Goal: Task Accomplishment & Management: Use online tool/utility

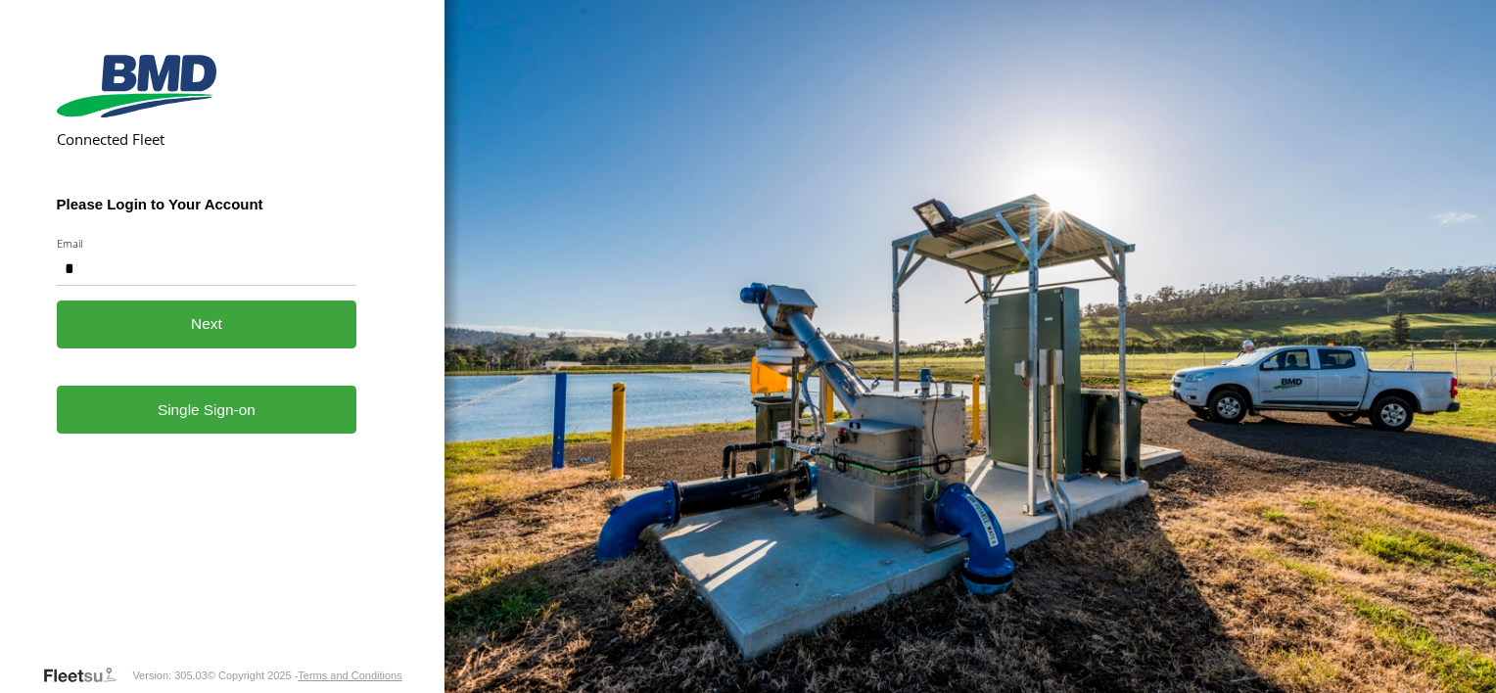
type input "**********"
click at [188, 337] on button "Next" at bounding box center [207, 325] width 301 height 48
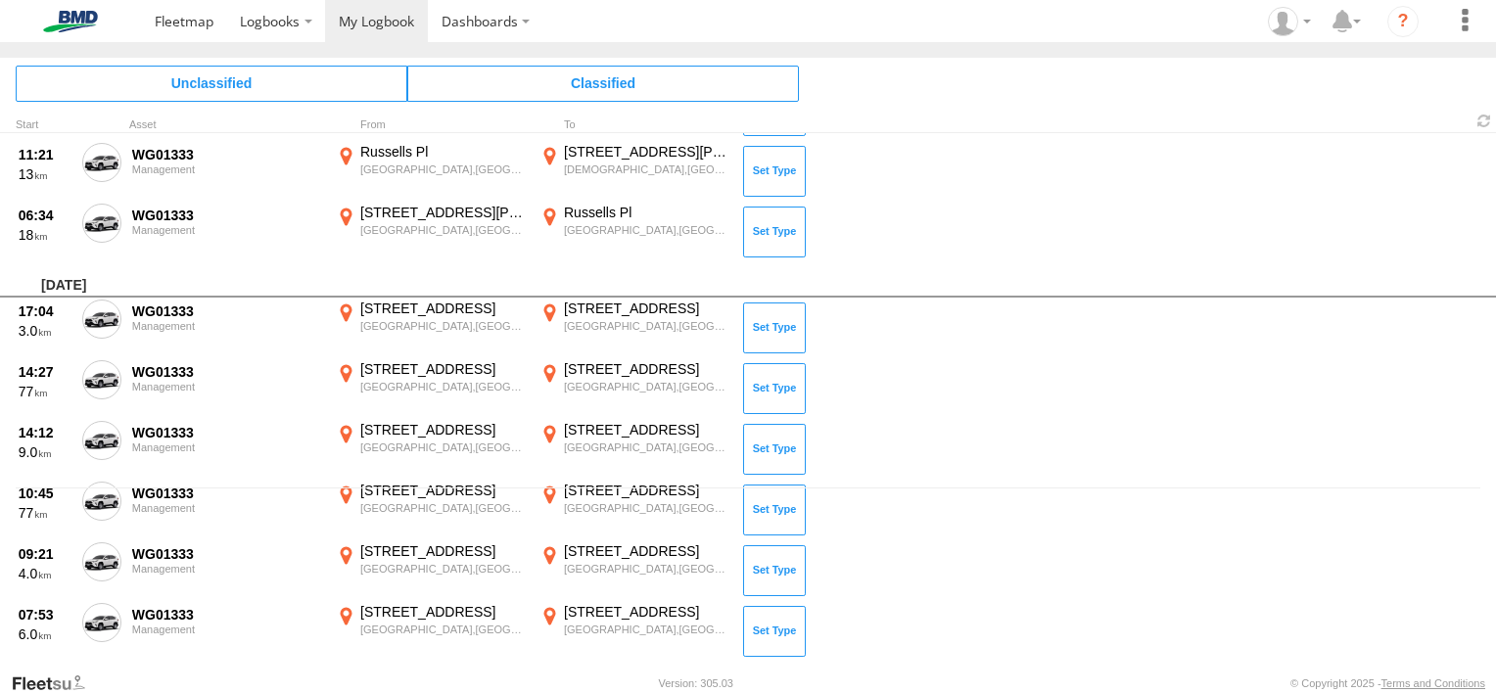
scroll to position [191, 0]
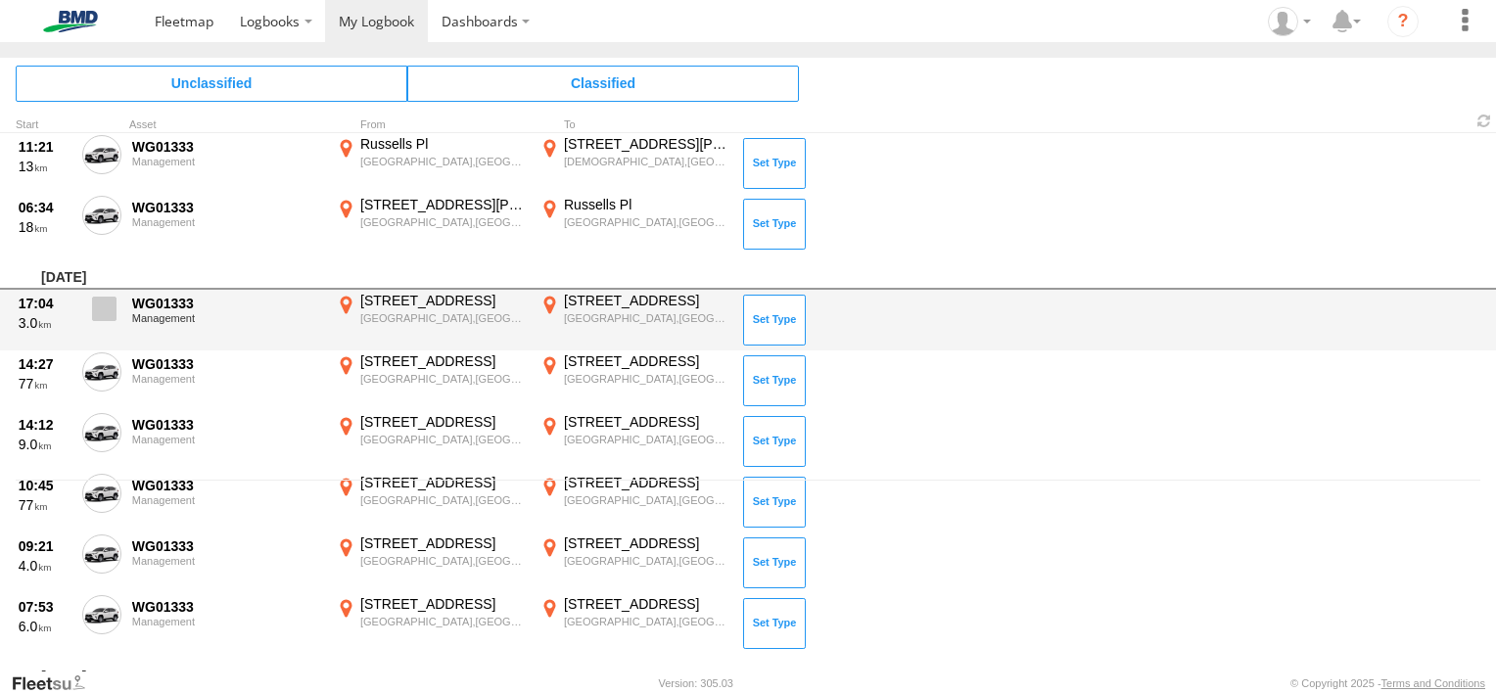
click at [92, 303] on span at bounding box center [104, 309] width 24 height 24
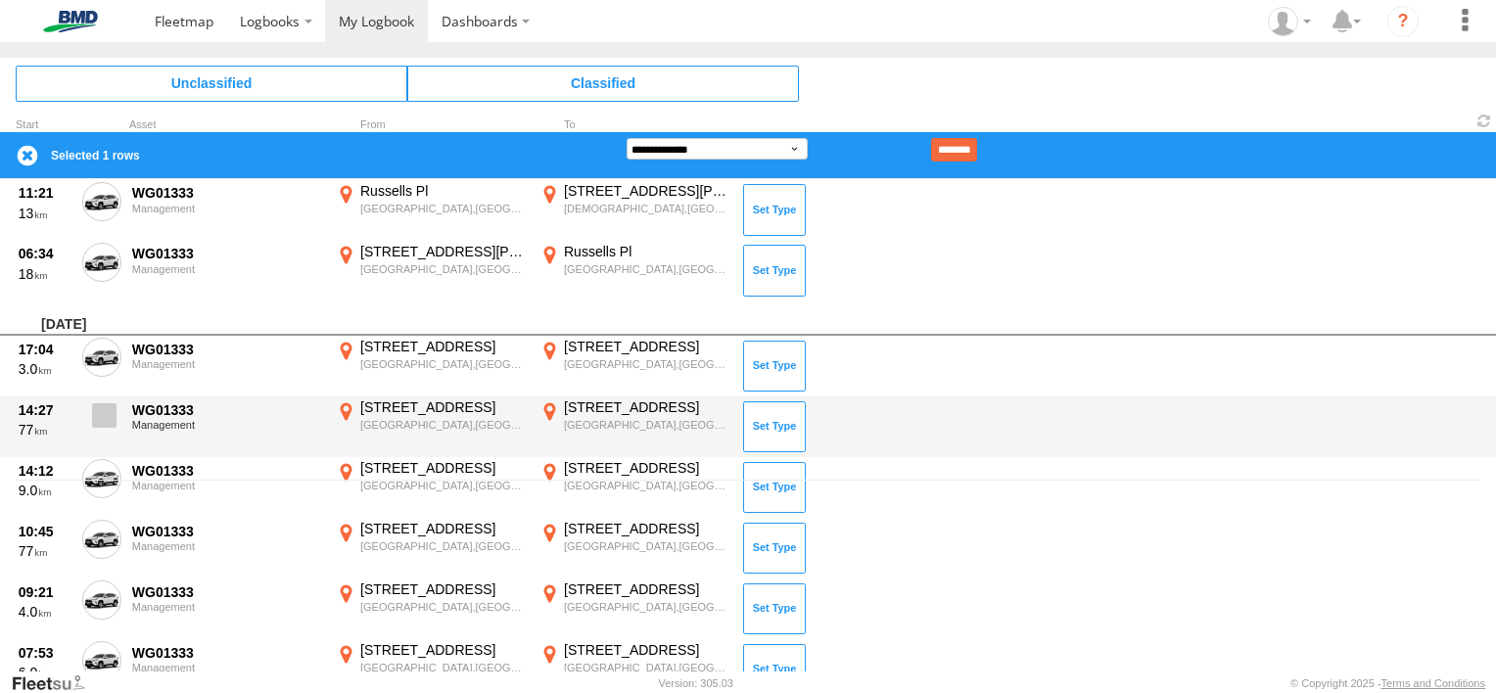
click at [97, 399] on label at bounding box center [101, 420] width 39 height 45
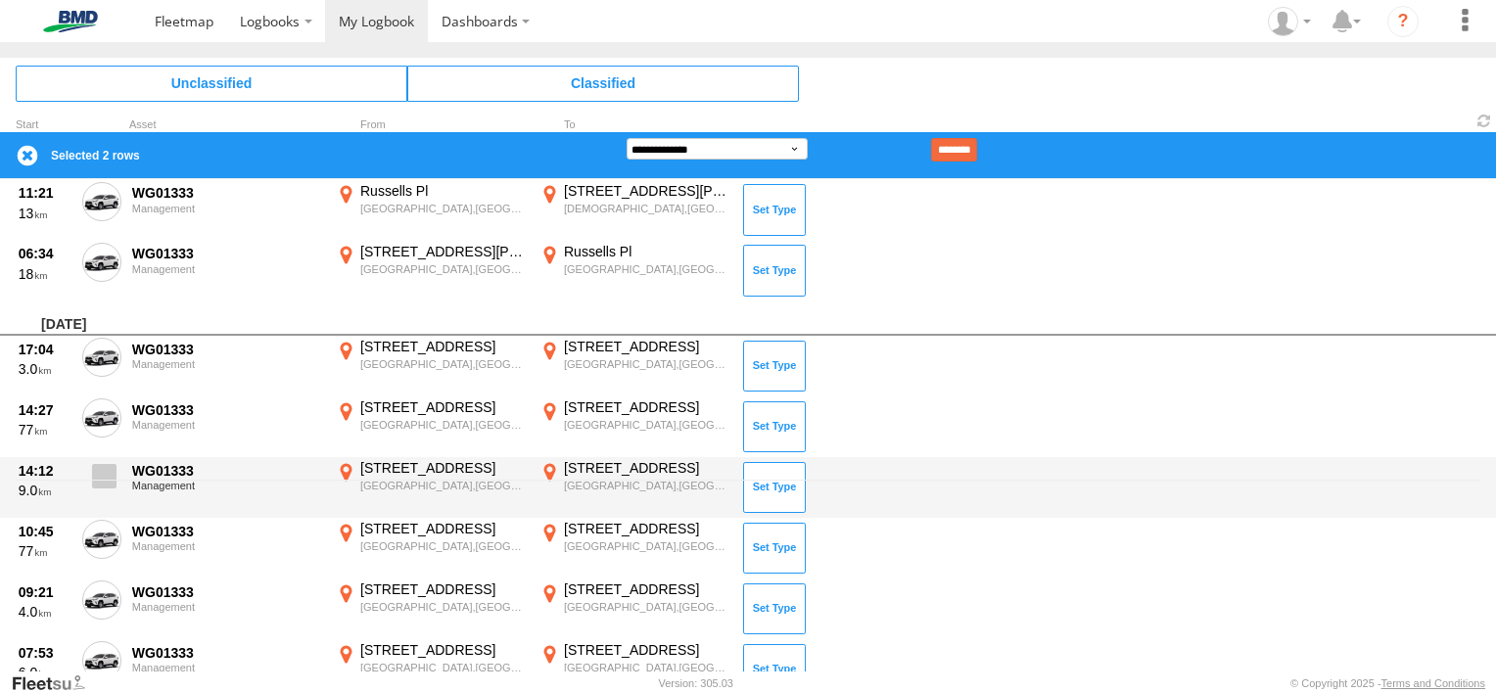
click at [87, 470] on label at bounding box center [101, 481] width 39 height 45
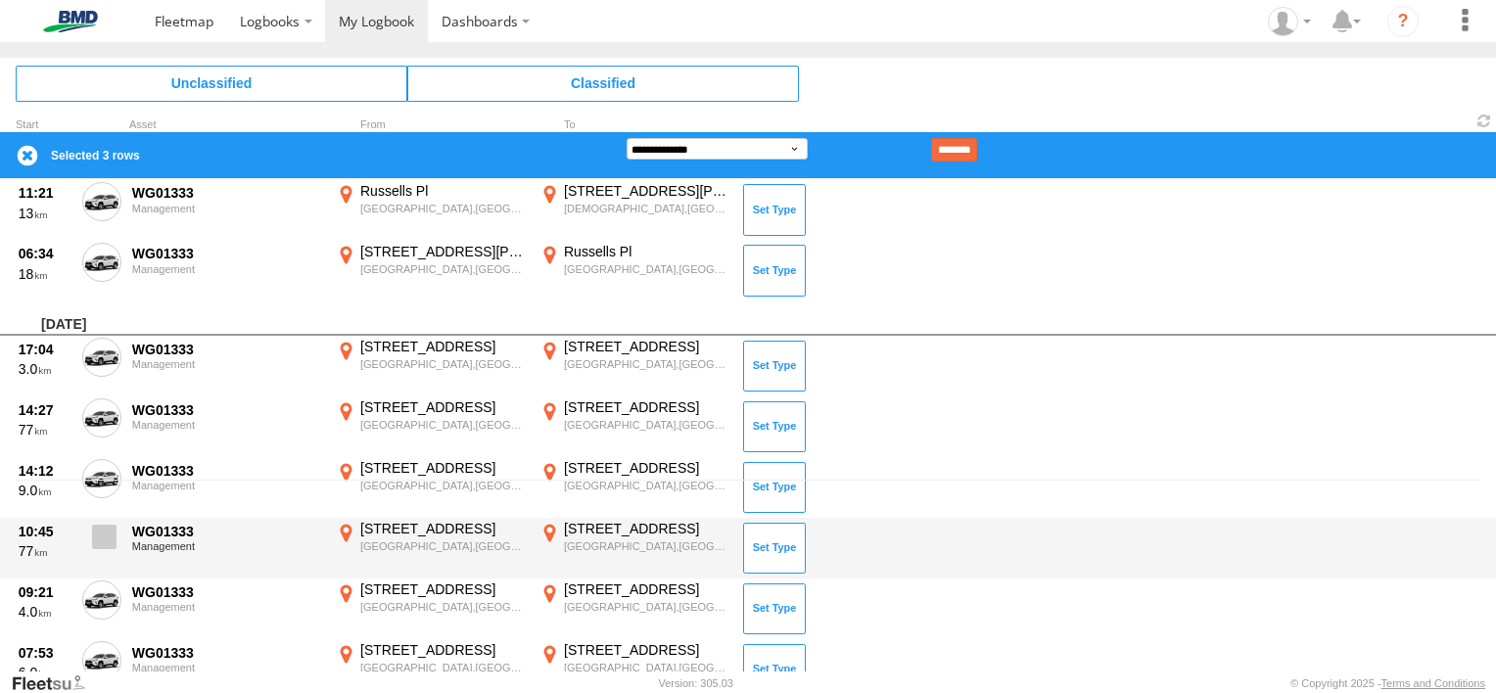
click at [97, 544] on span at bounding box center [104, 537] width 24 height 24
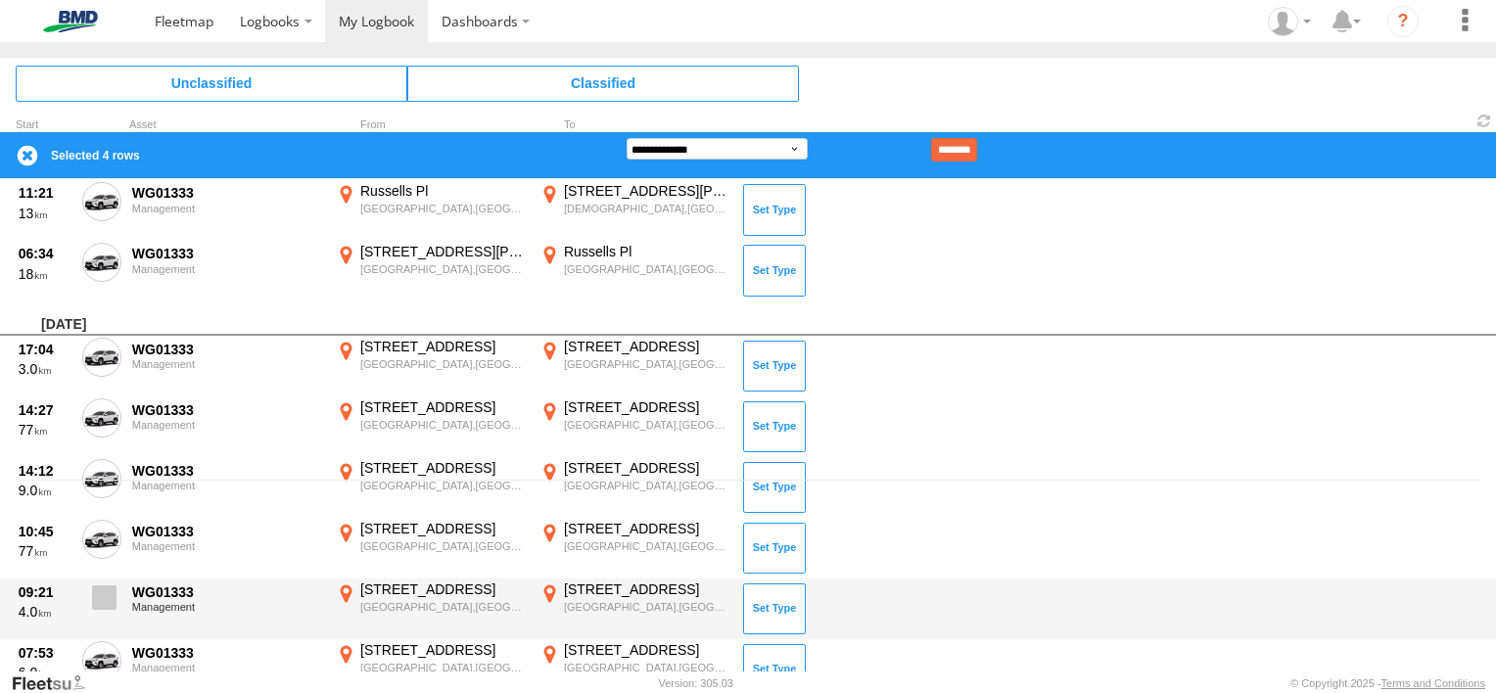
click at [94, 589] on span at bounding box center [104, 597] width 24 height 24
click at [96, 632] on div "09:21 4.0 WG01333 Management 400 Victoria St North Melbourne,VIC -37.80555 144.…" at bounding box center [748, 609] width 1496 height 61
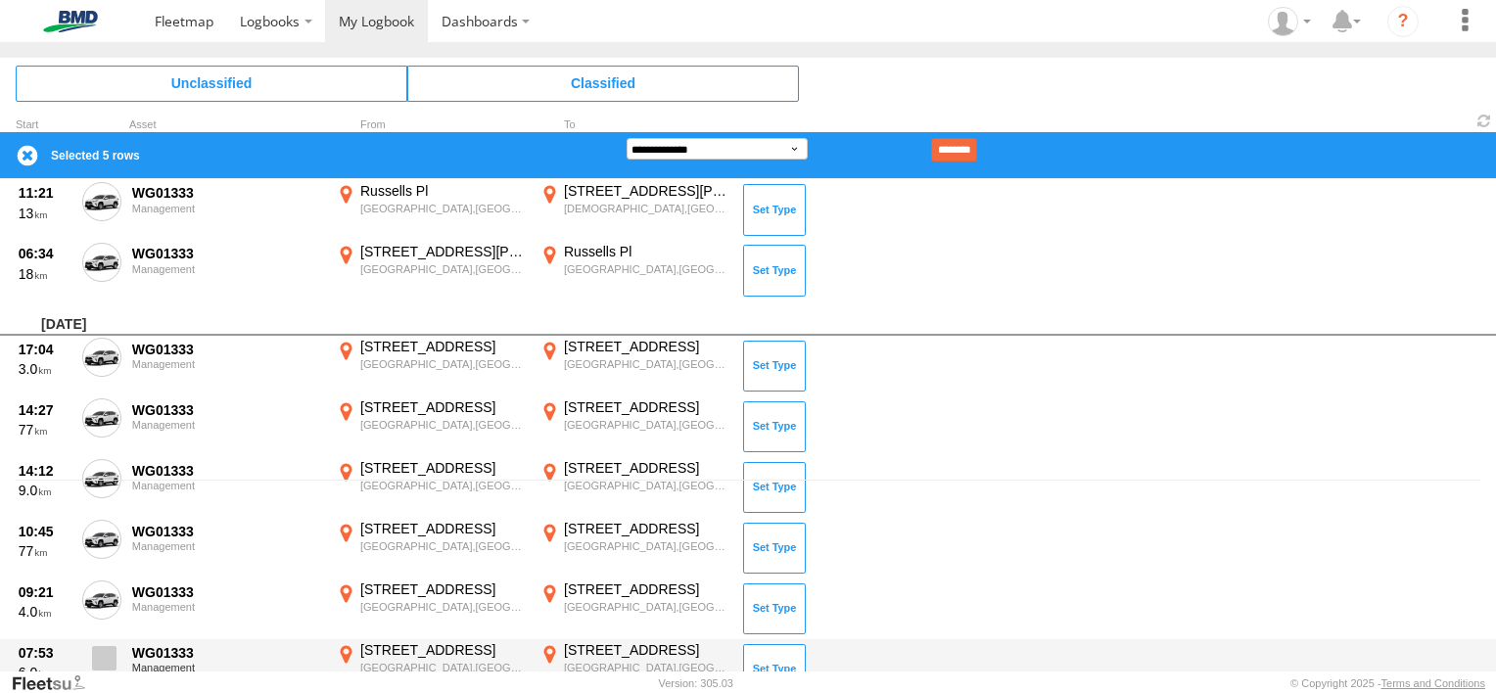
click at [96, 646] on span at bounding box center [104, 658] width 24 height 24
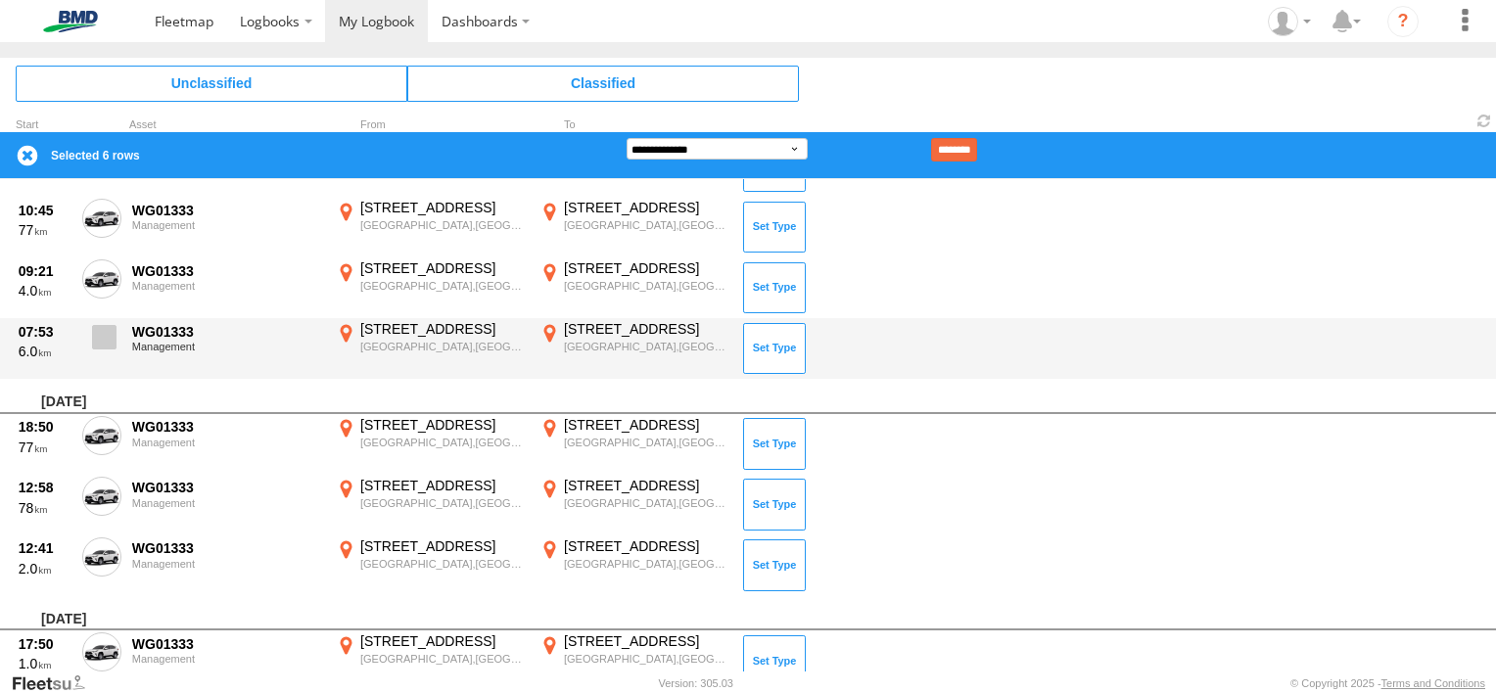
scroll to position [513, 0]
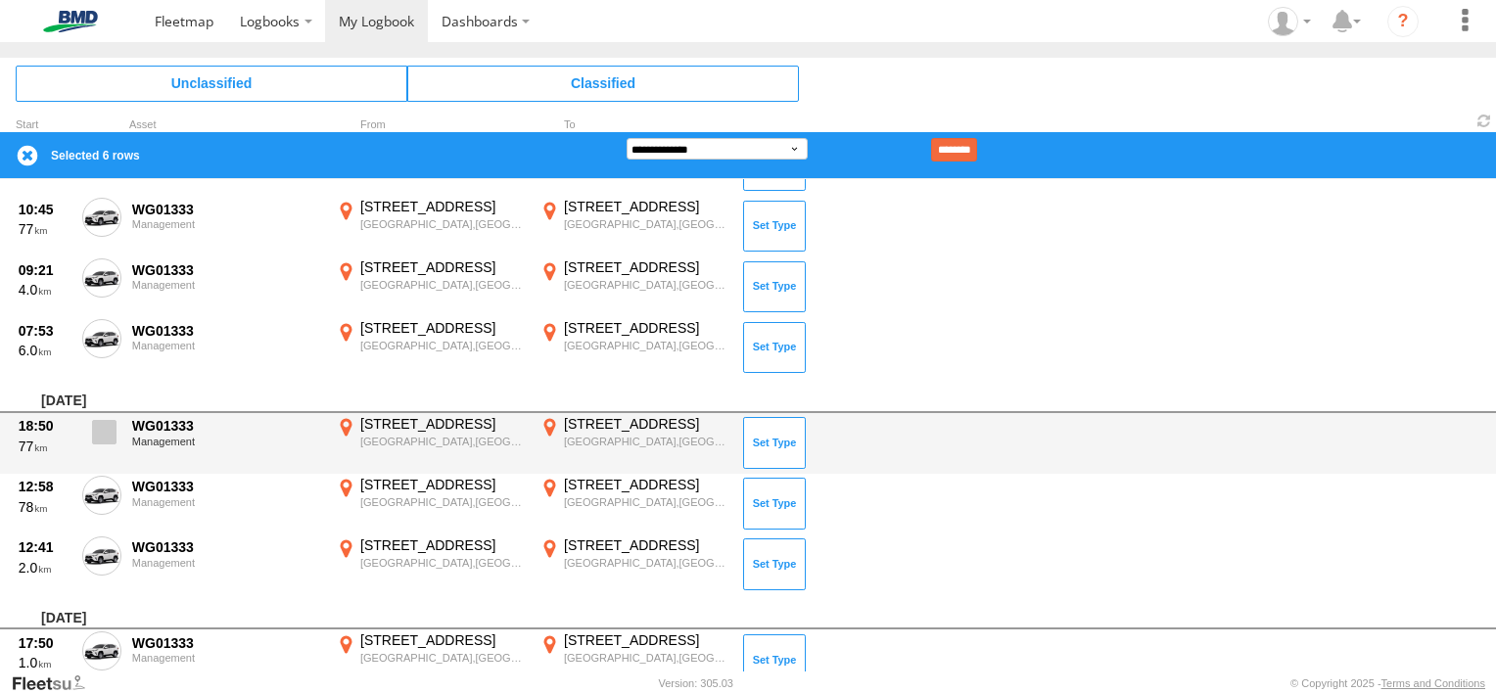
click at [113, 420] on span at bounding box center [104, 432] width 24 height 24
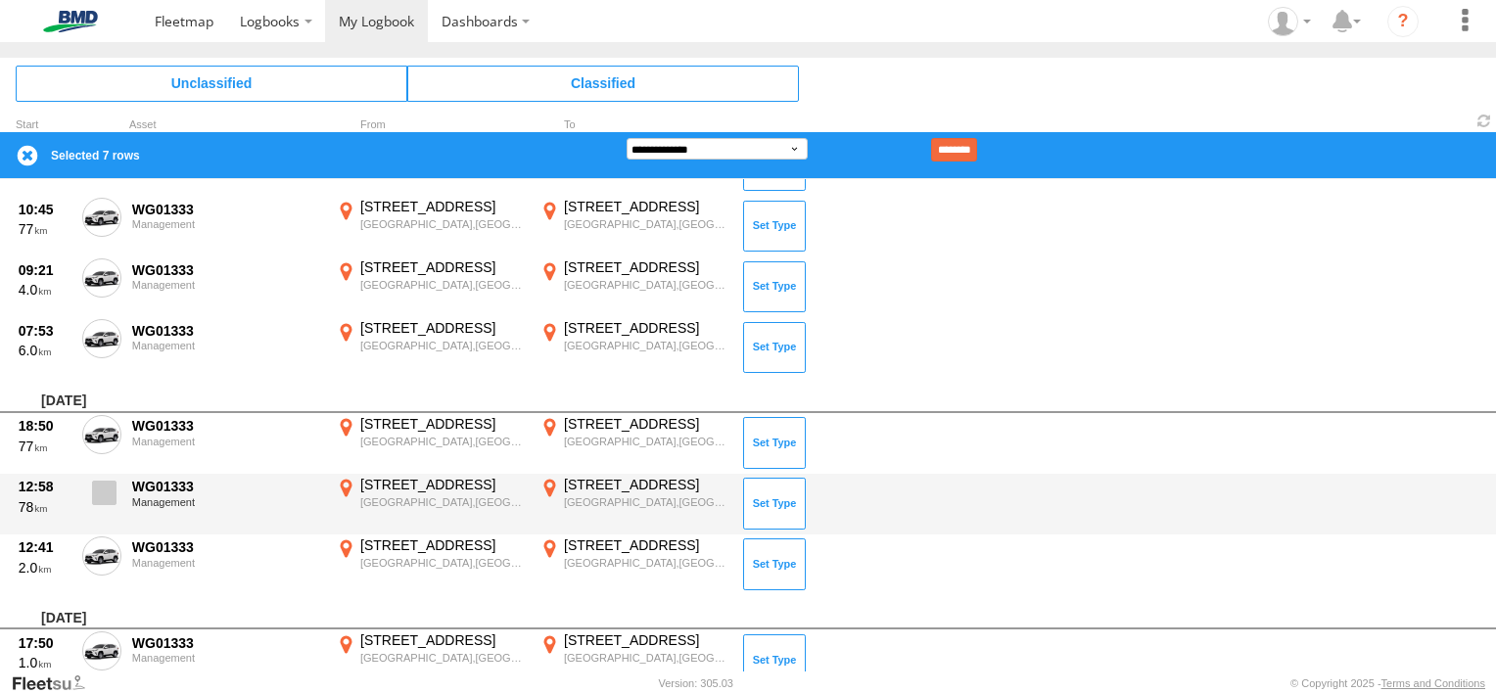
click at [100, 477] on label at bounding box center [101, 498] width 39 height 45
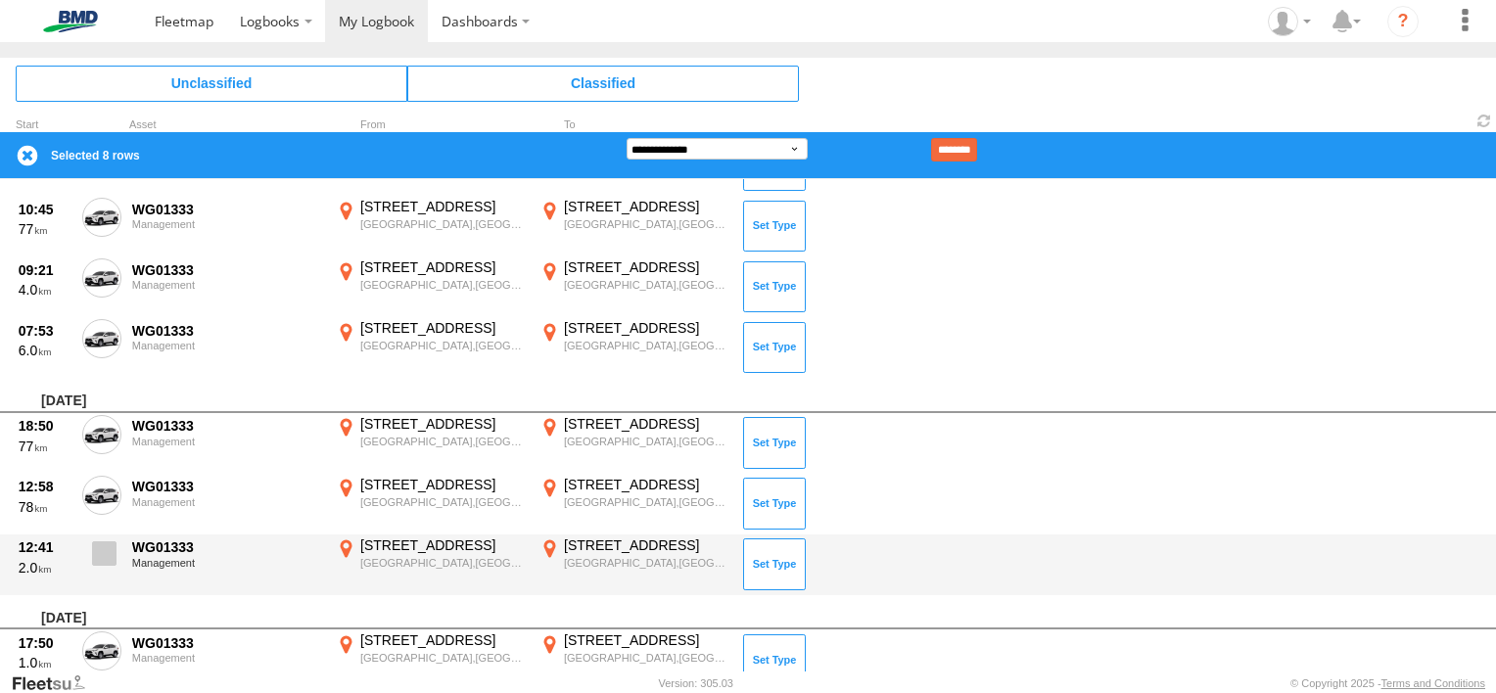
click at [98, 560] on span at bounding box center [104, 553] width 24 height 24
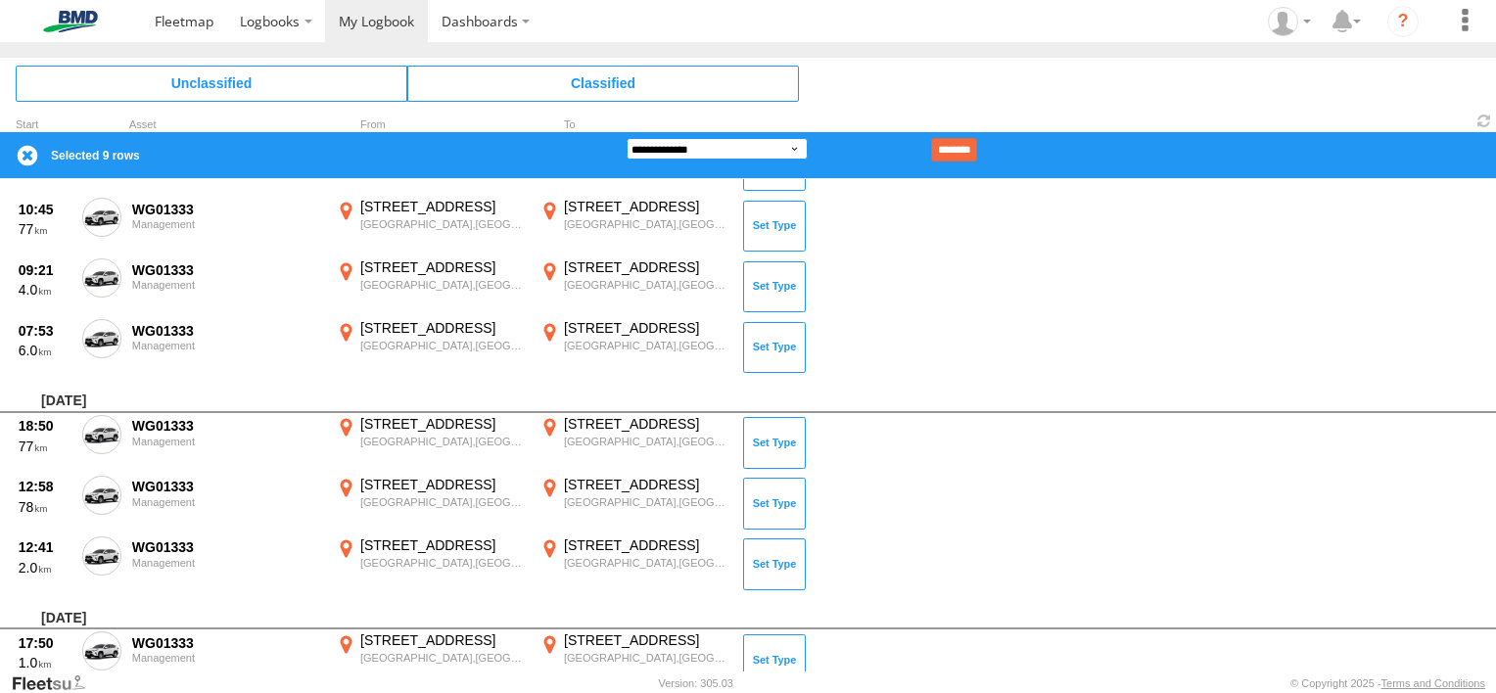
click at [735, 149] on select "**********" at bounding box center [717, 149] width 181 height 22
click at [627, 138] on select "**********" at bounding box center [717, 149] width 181 height 22
click at [977, 144] on input "********" at bounding box center [954, 149] width 46 height 23
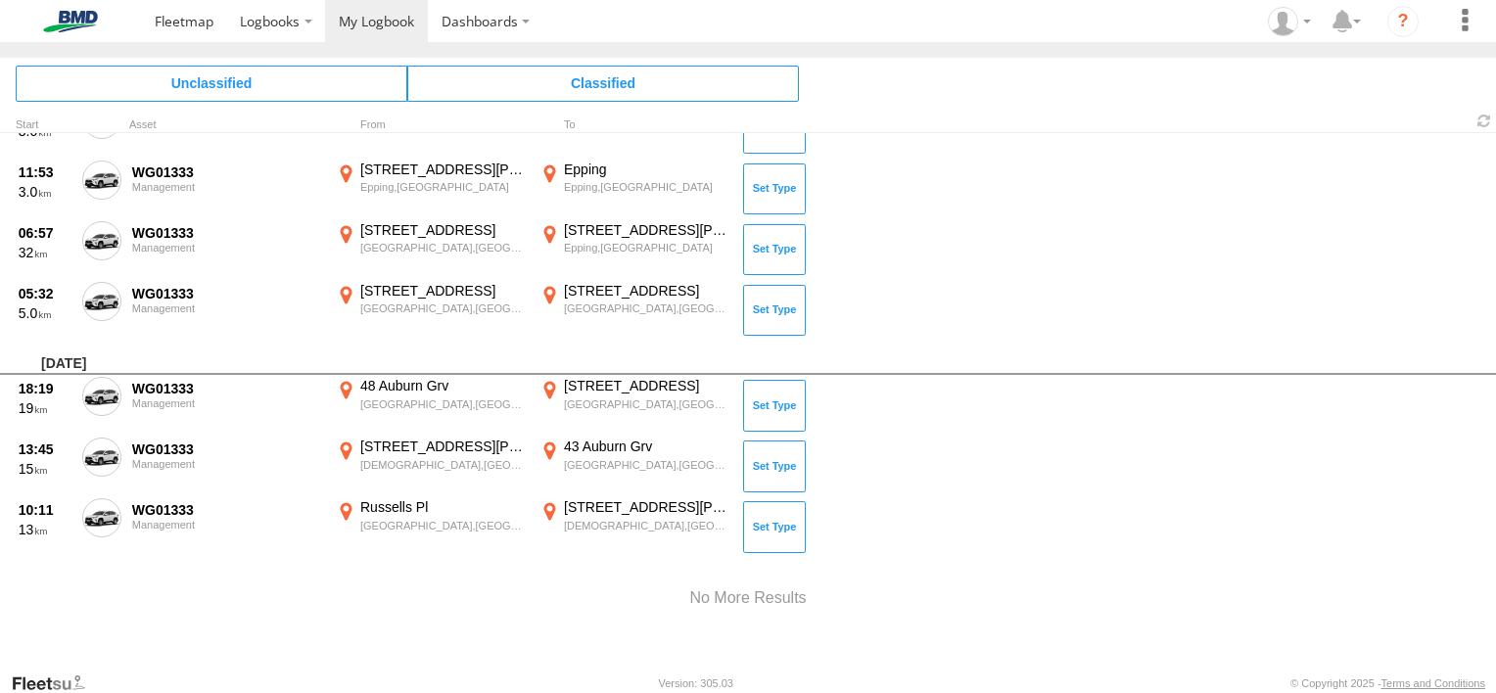
scroll to position [2018, 0]
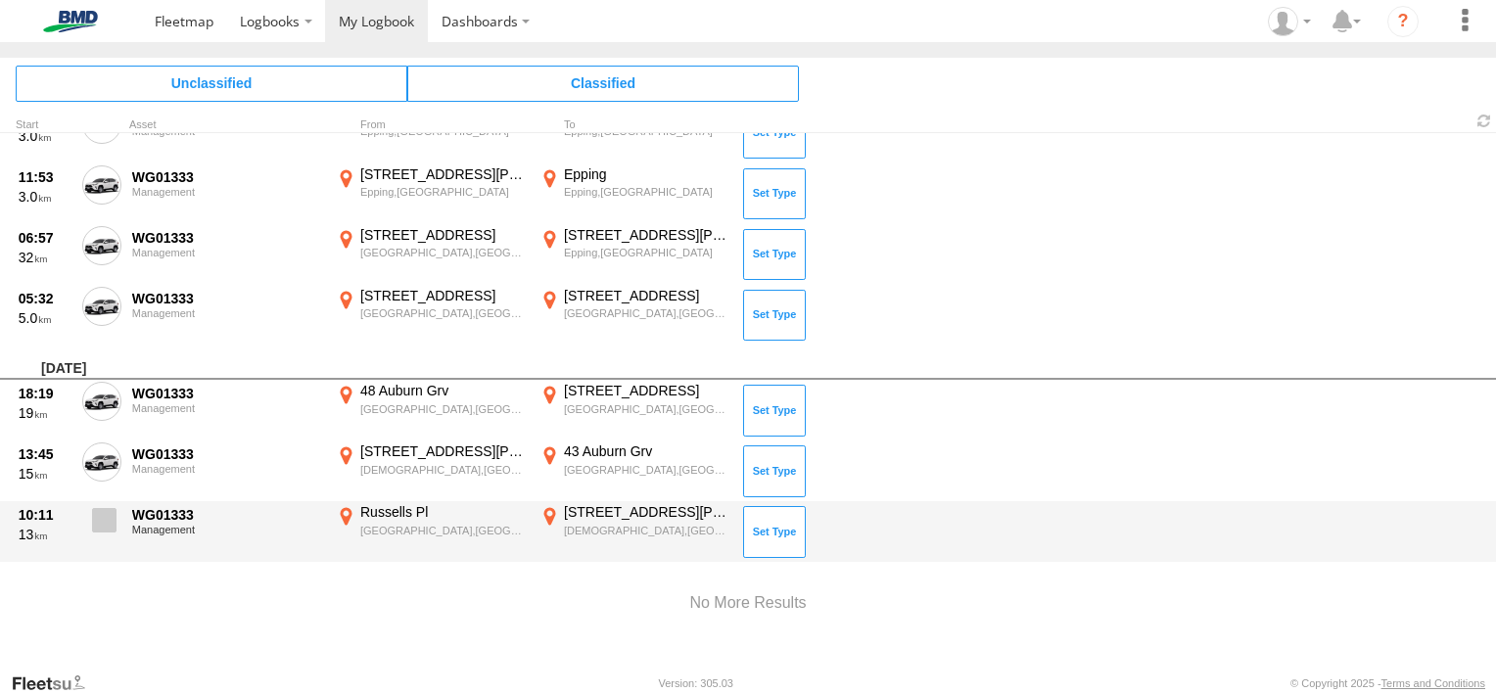
click at [94, 509] on span at bounding box center [104, 520] width 24 height 24
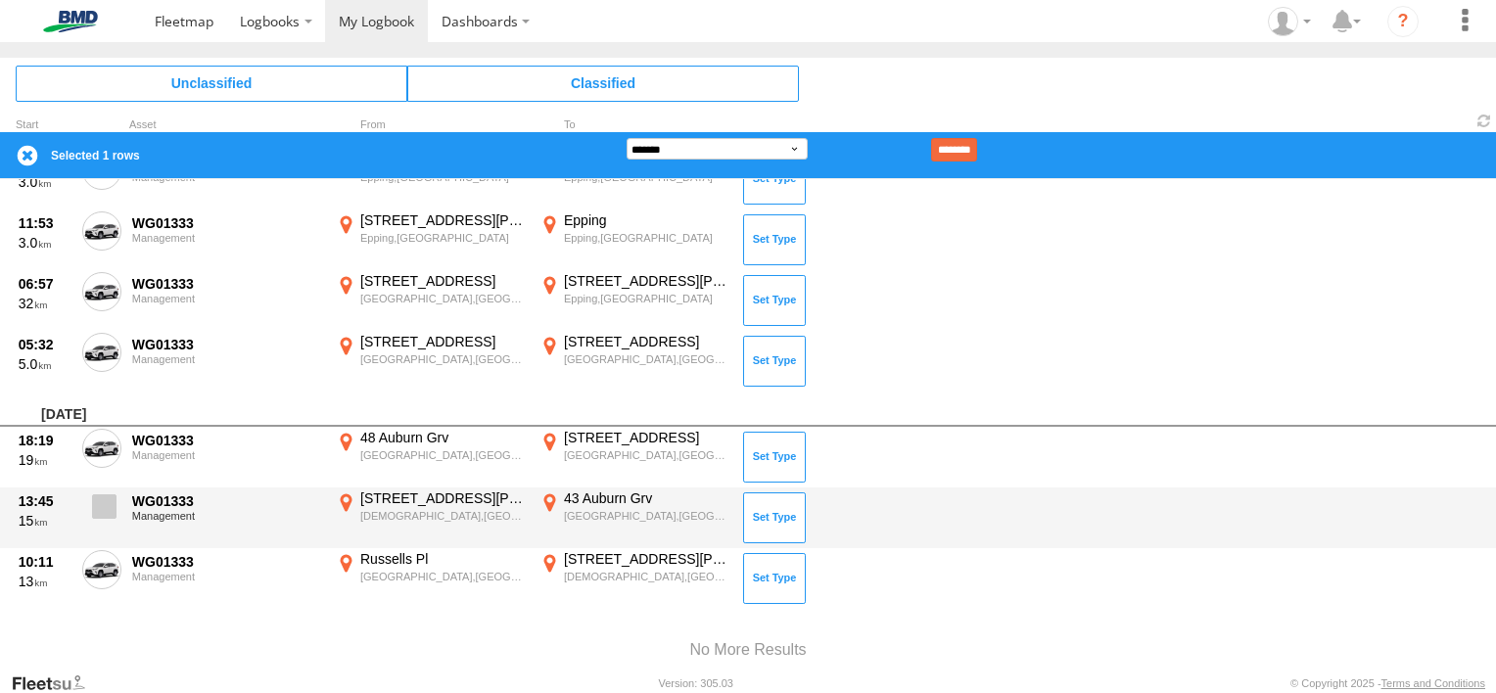
click at [92, 498] on span at bounding box center [104, 506] width 24 height 24
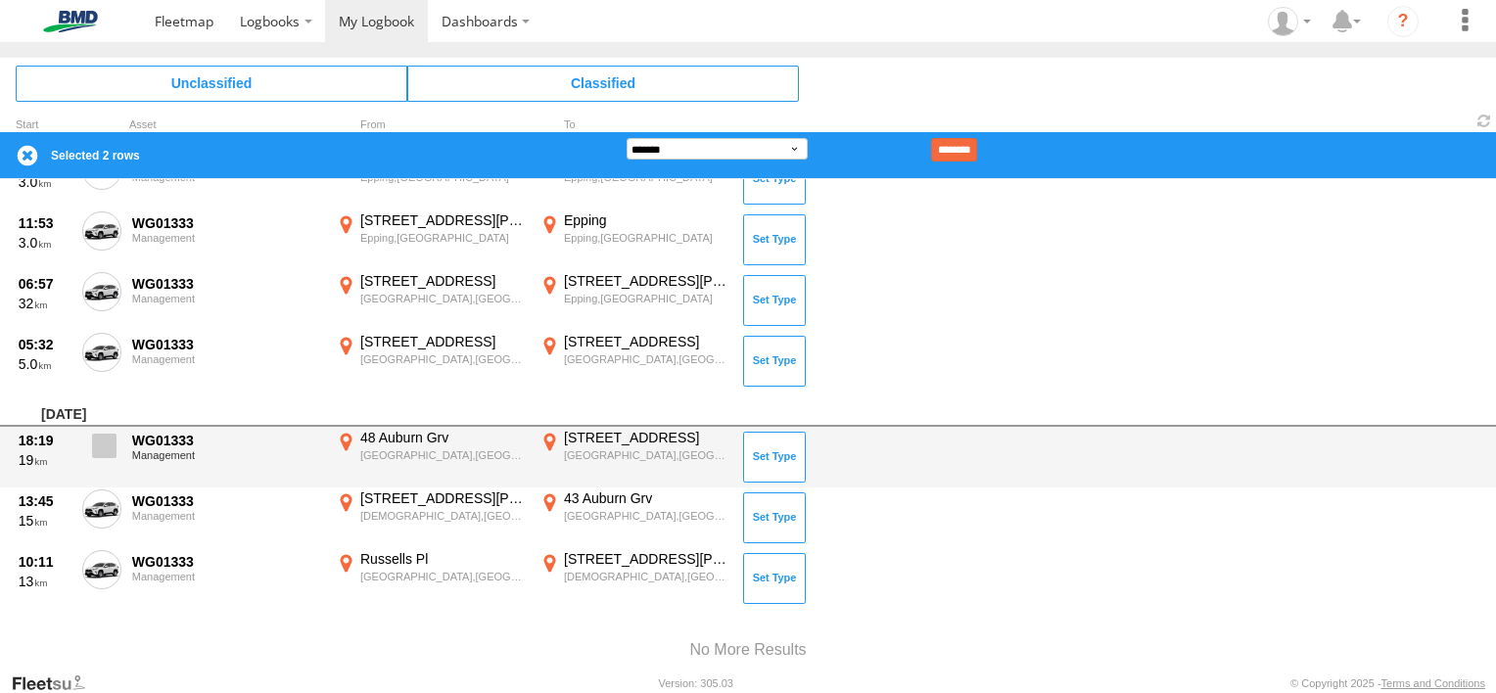
click at [118, 456] on label at bounding box center [101, 451] width 39 height 45
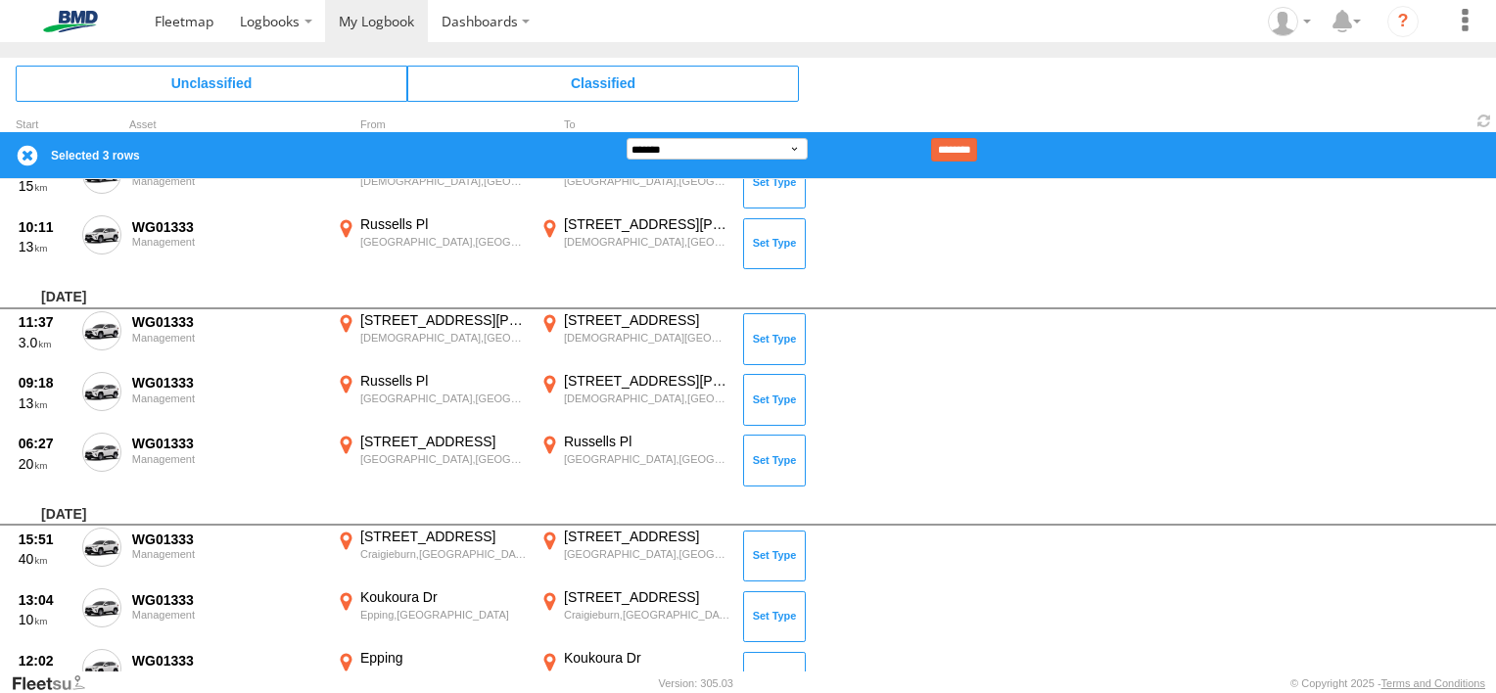
scroll to position [1516, 0]
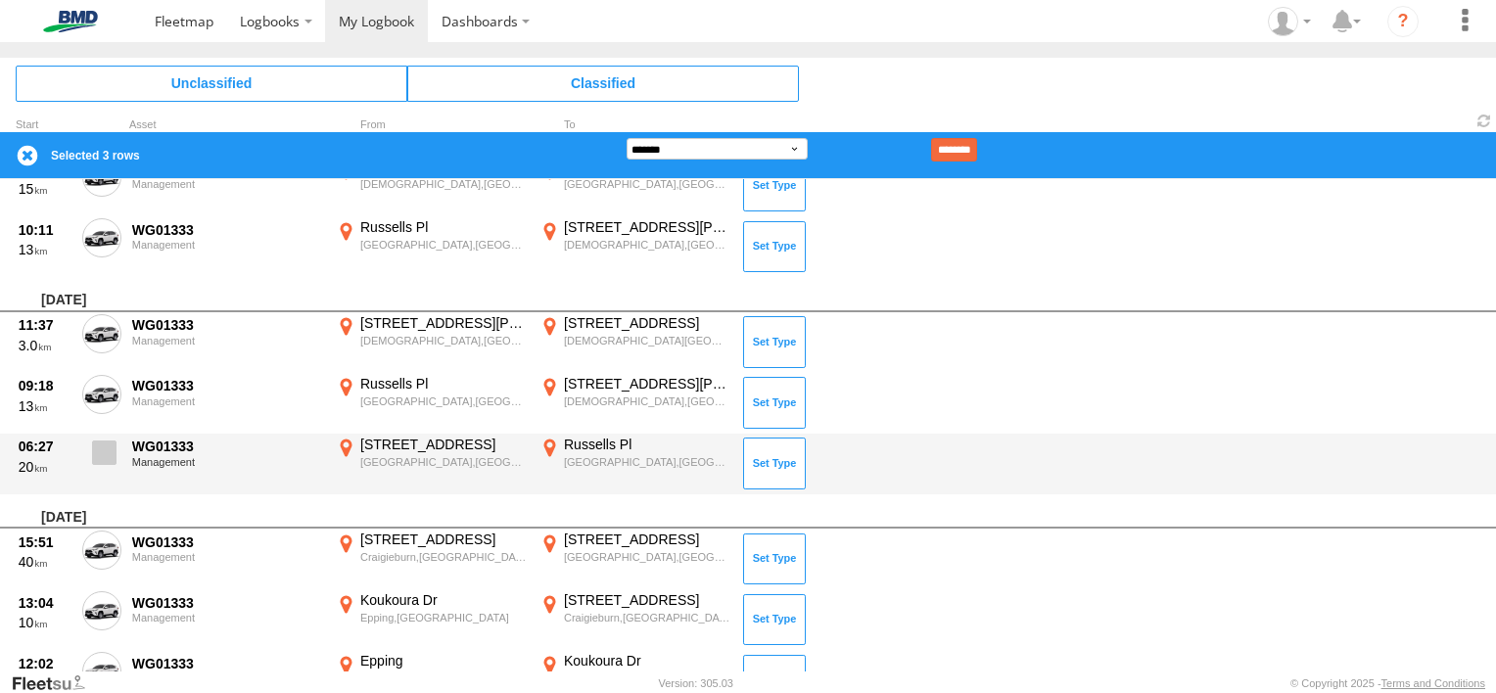
click at [98, 441] on span at bounding box center [104, 453] width 24 height 24
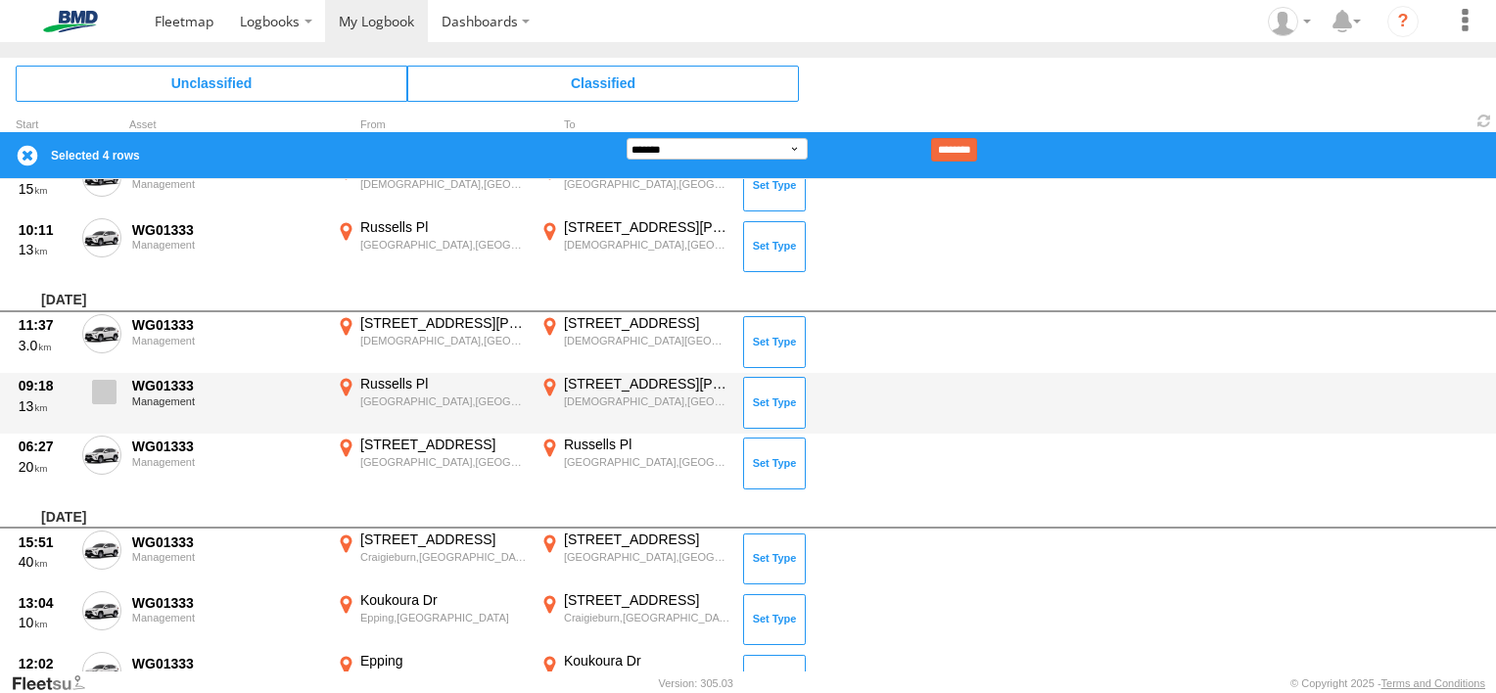
click at [98, 396] on span at bounding box center [104, 392] width 24 height 24
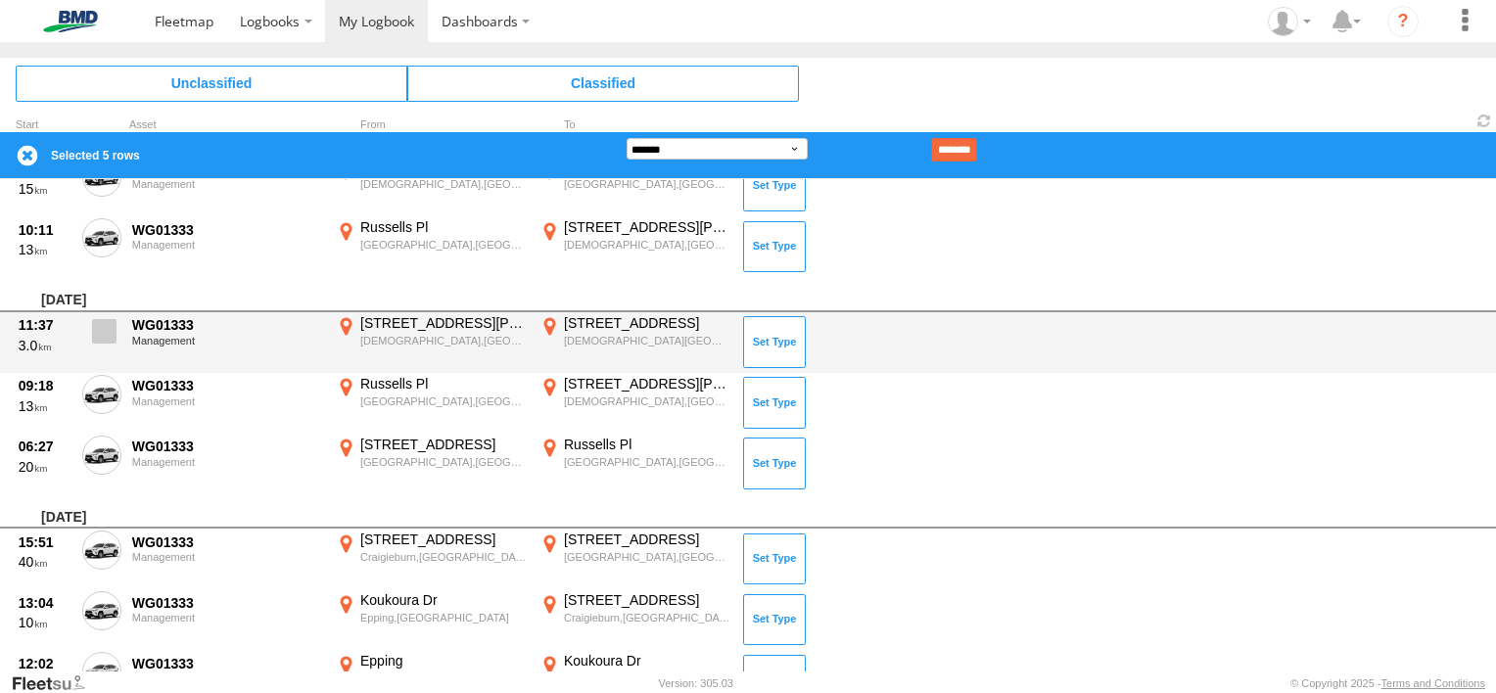
click at [101, 336] on span at bounding box center [104, 331] width 24 height 24
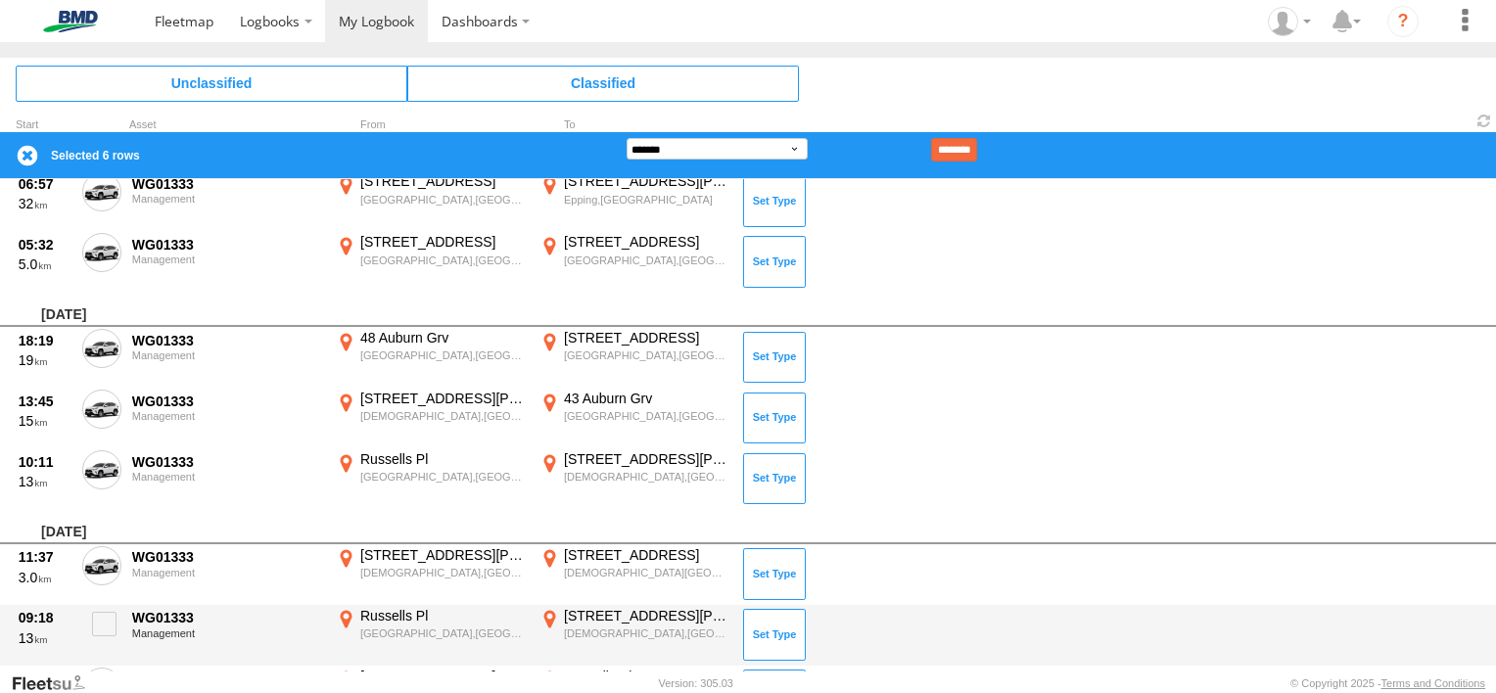
scroll to position [1281, 0]
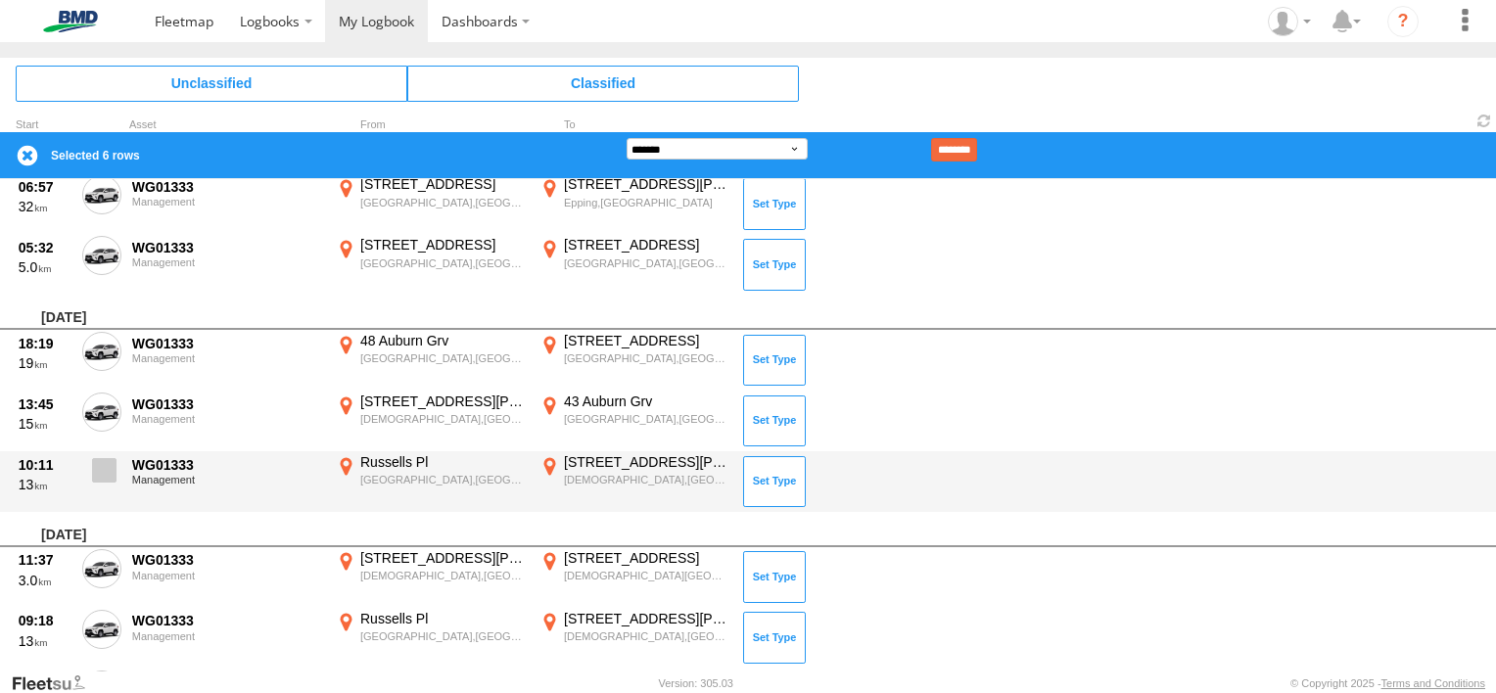
click at [98, 466] on span at bounding box center [104, 470] width 24 height 24
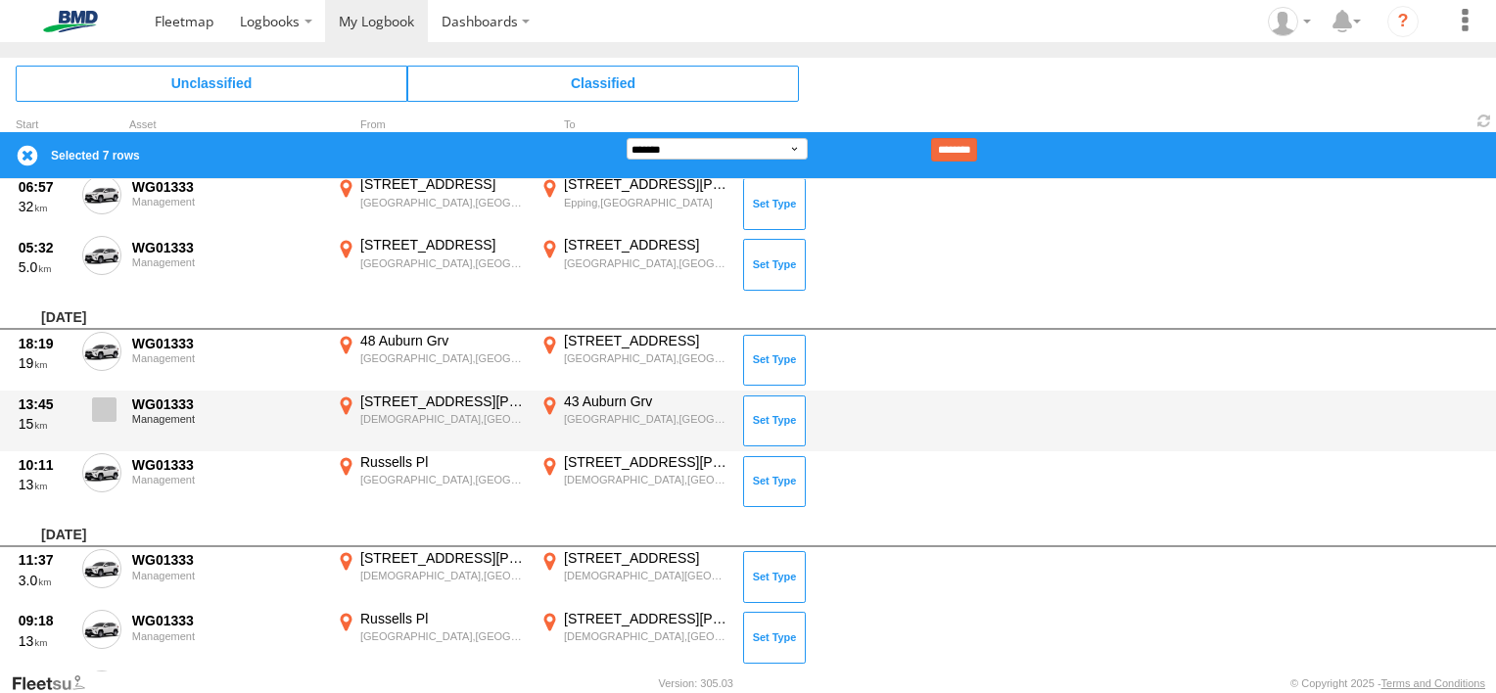
click at [99, 419] on label at bounding box center [101, 415] width 39 height 45
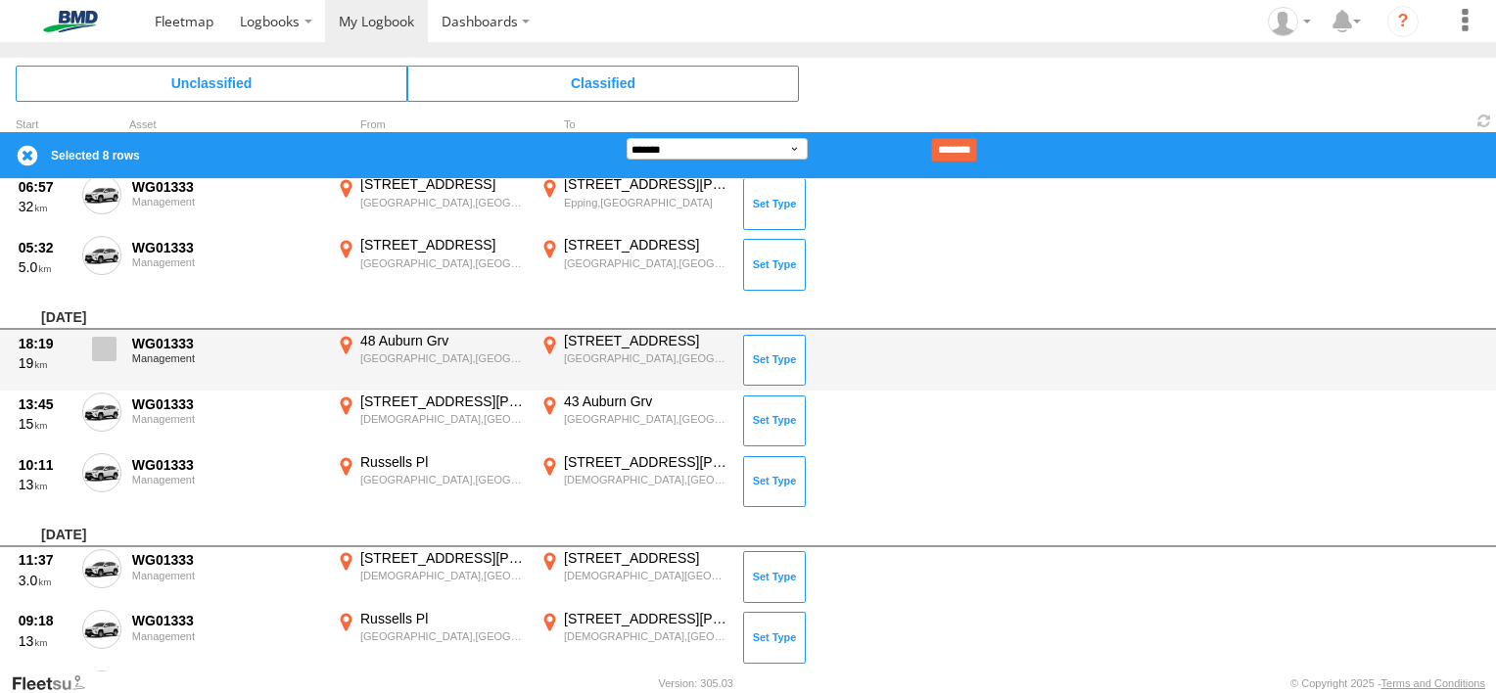
click at [114, 348] on span at bounding box center [104, 349] width 24 height 24
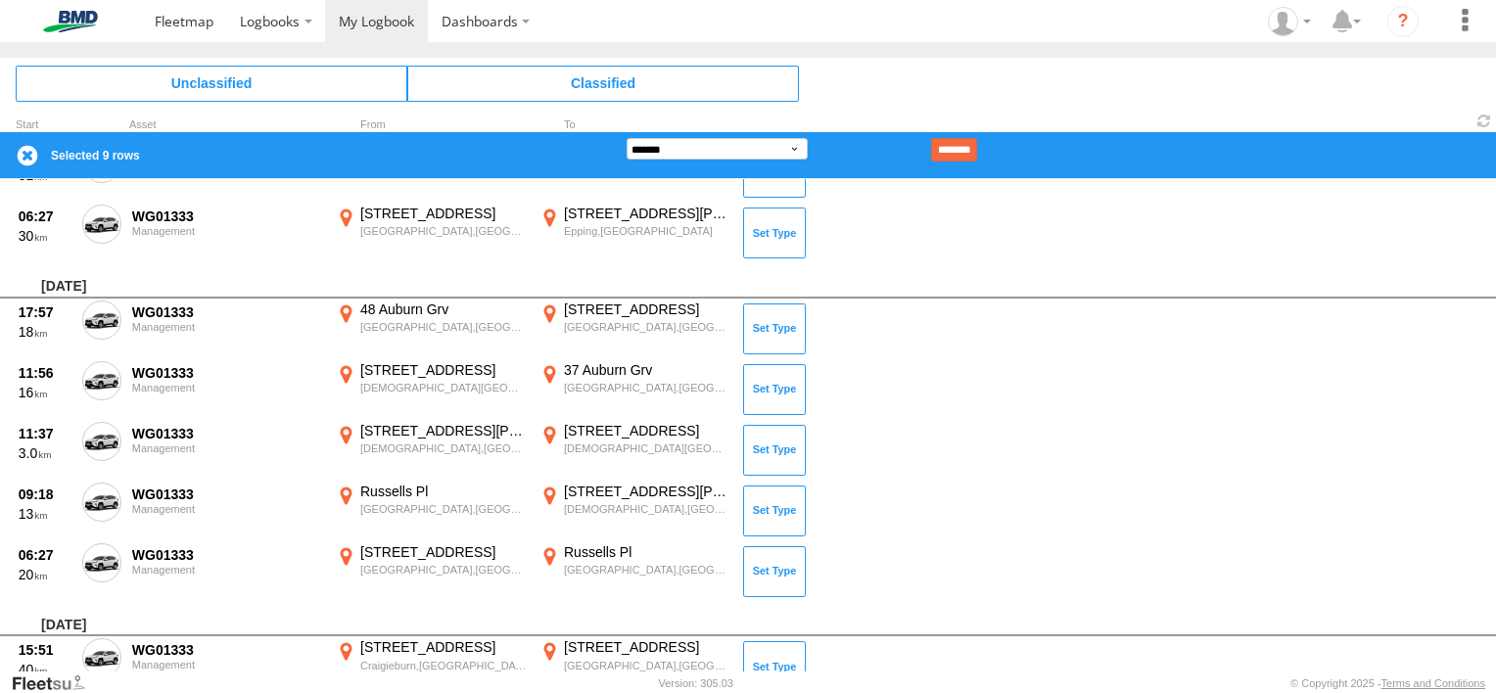
scroll to position [576, 0]
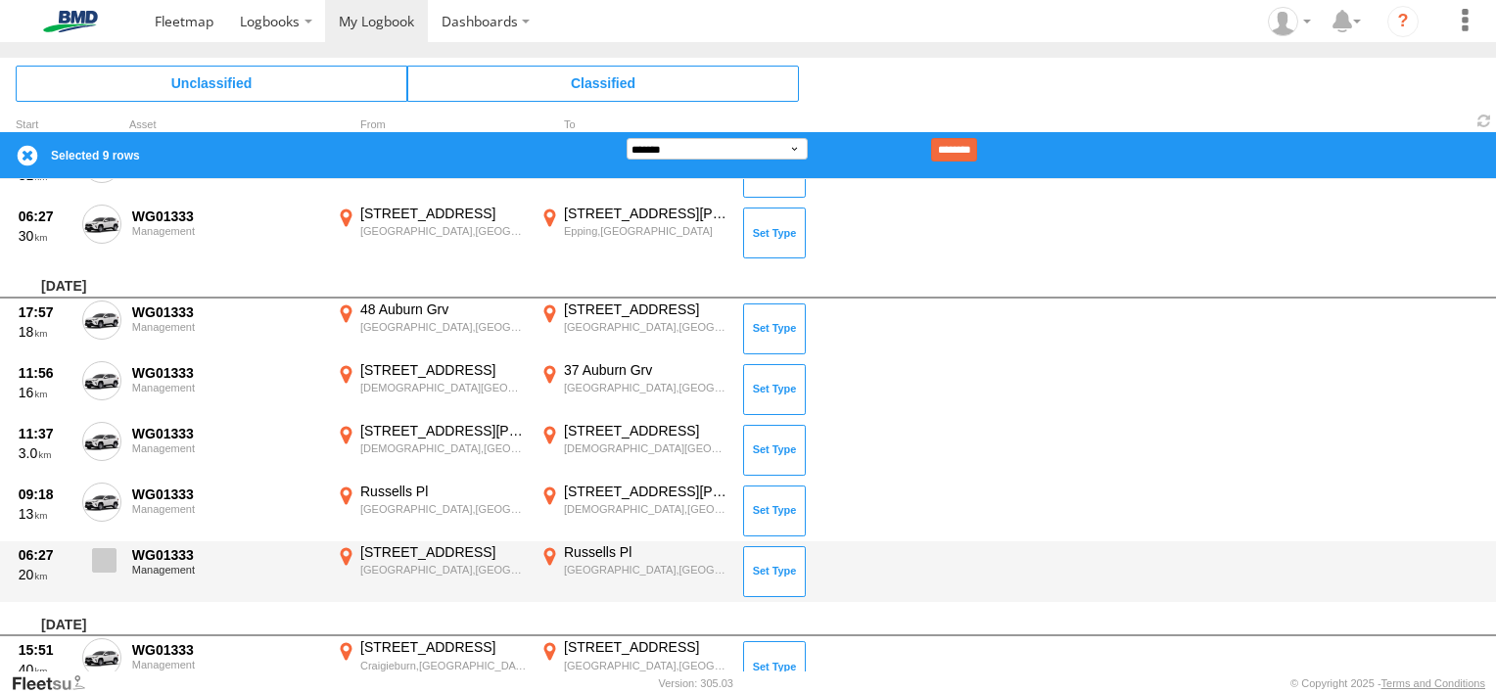
click at [98, 556] on span at bounding box center [104, 560] width 24 height 24
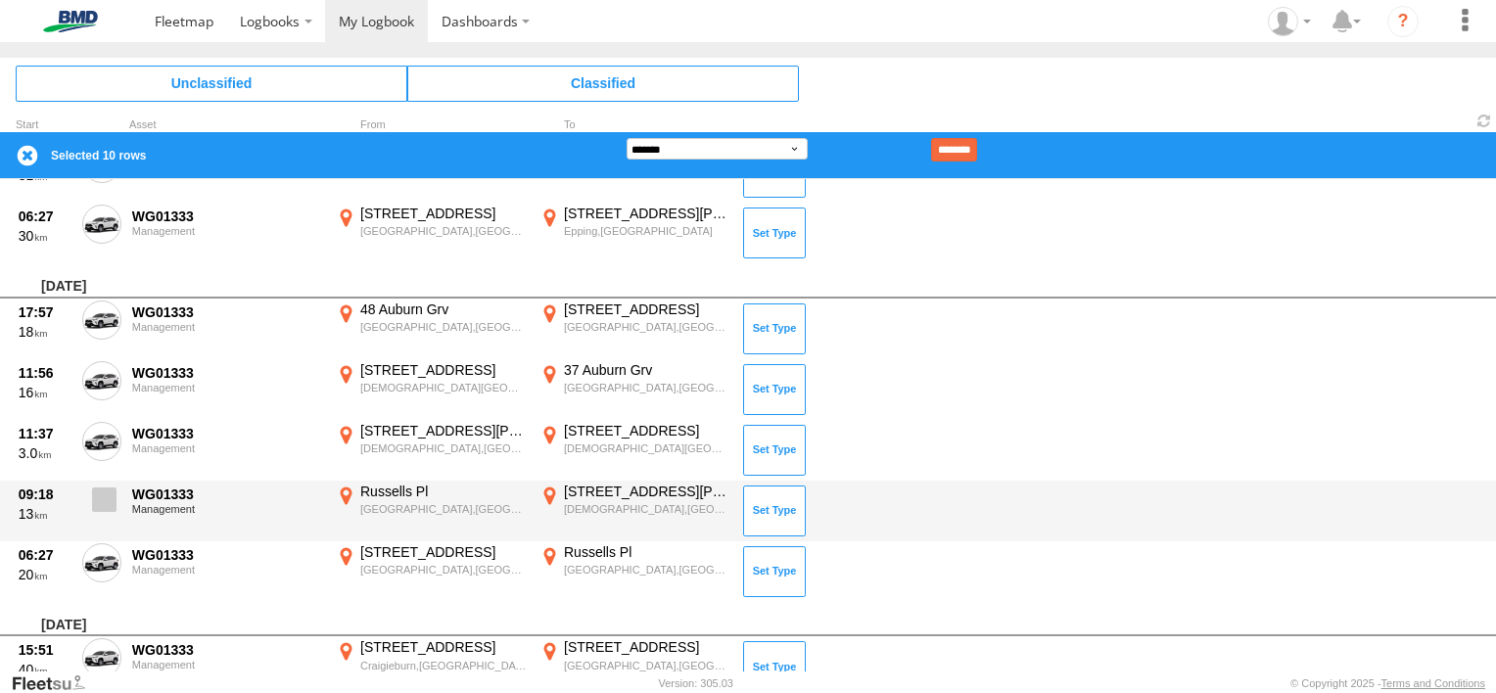
click at [113, 483] on label at bounding box center [101, 505] width 39 height 45
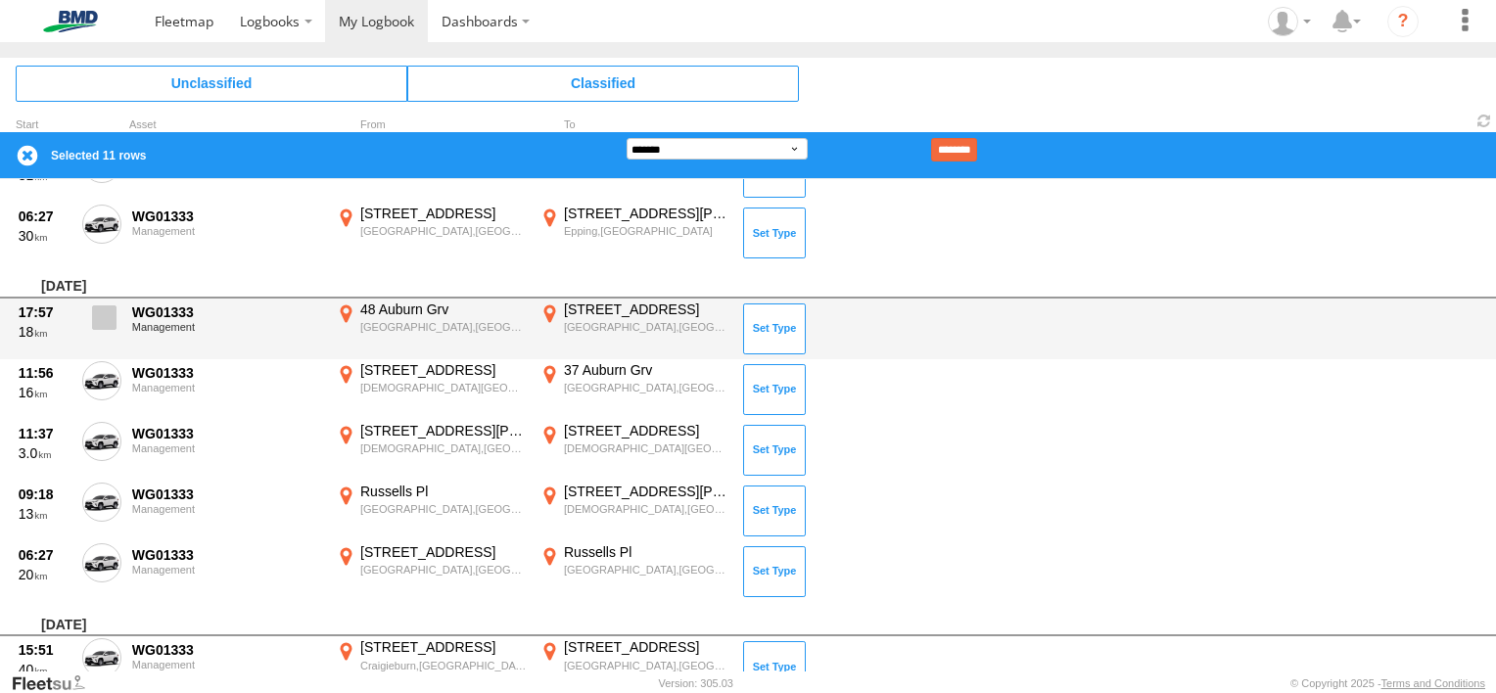
click at [92, 307] on span at bounding box center [104, 317] width 24 height 24
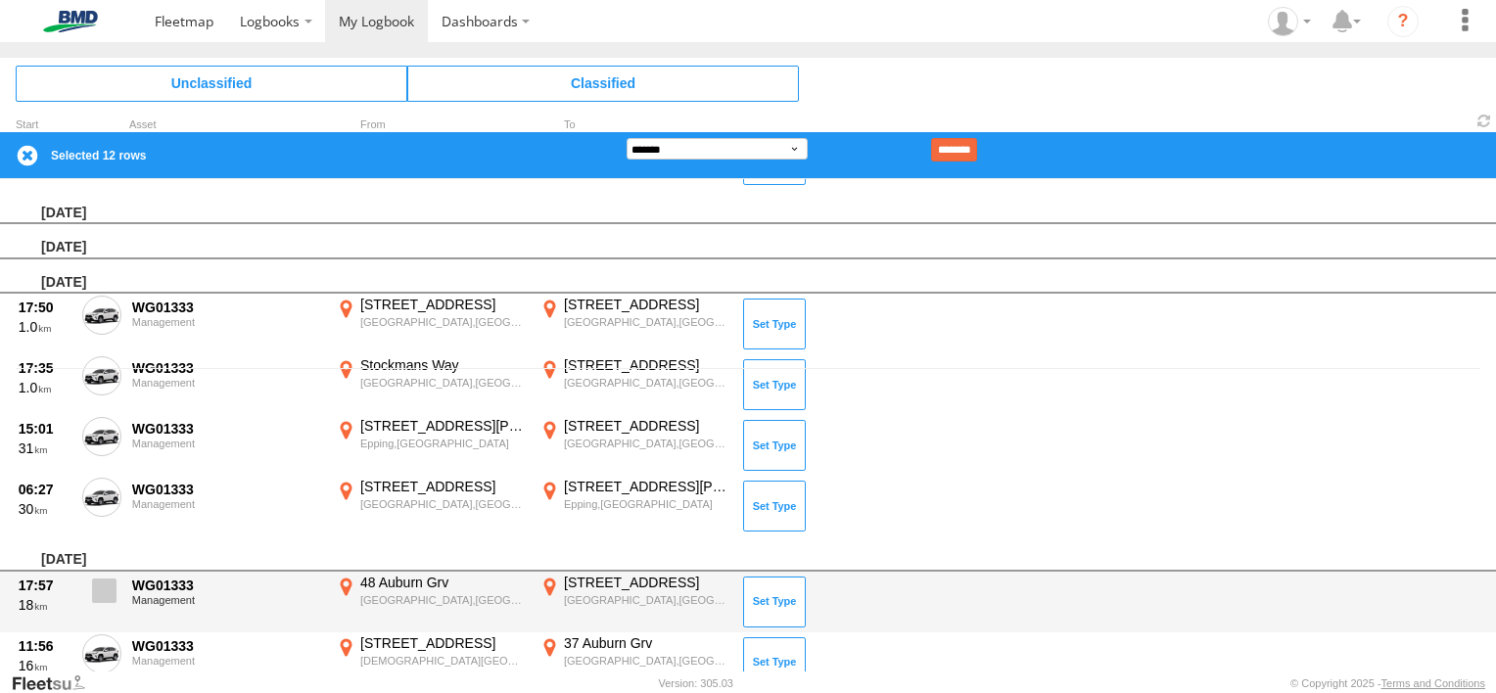
scroll to position [302, 0]
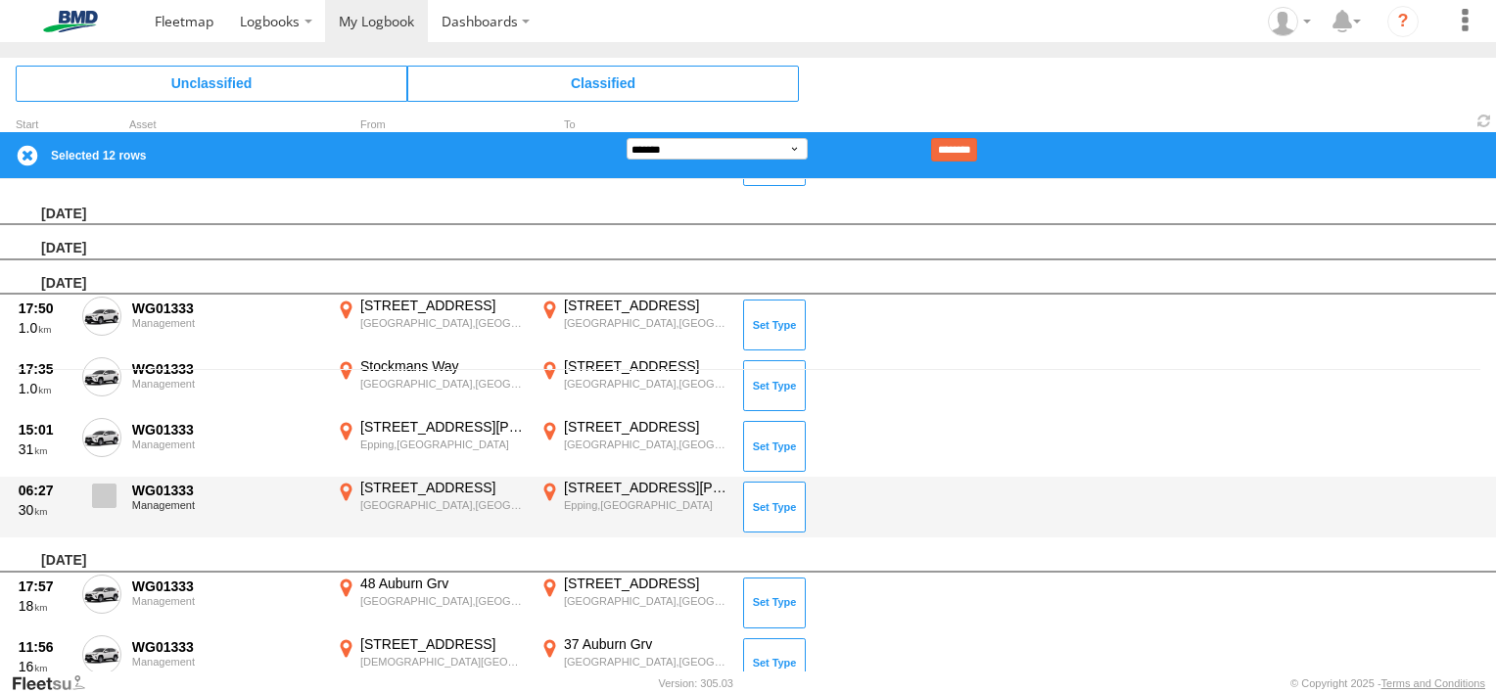
click at [106, 496] on span at bounding box center [104, 496] width 24 height 24
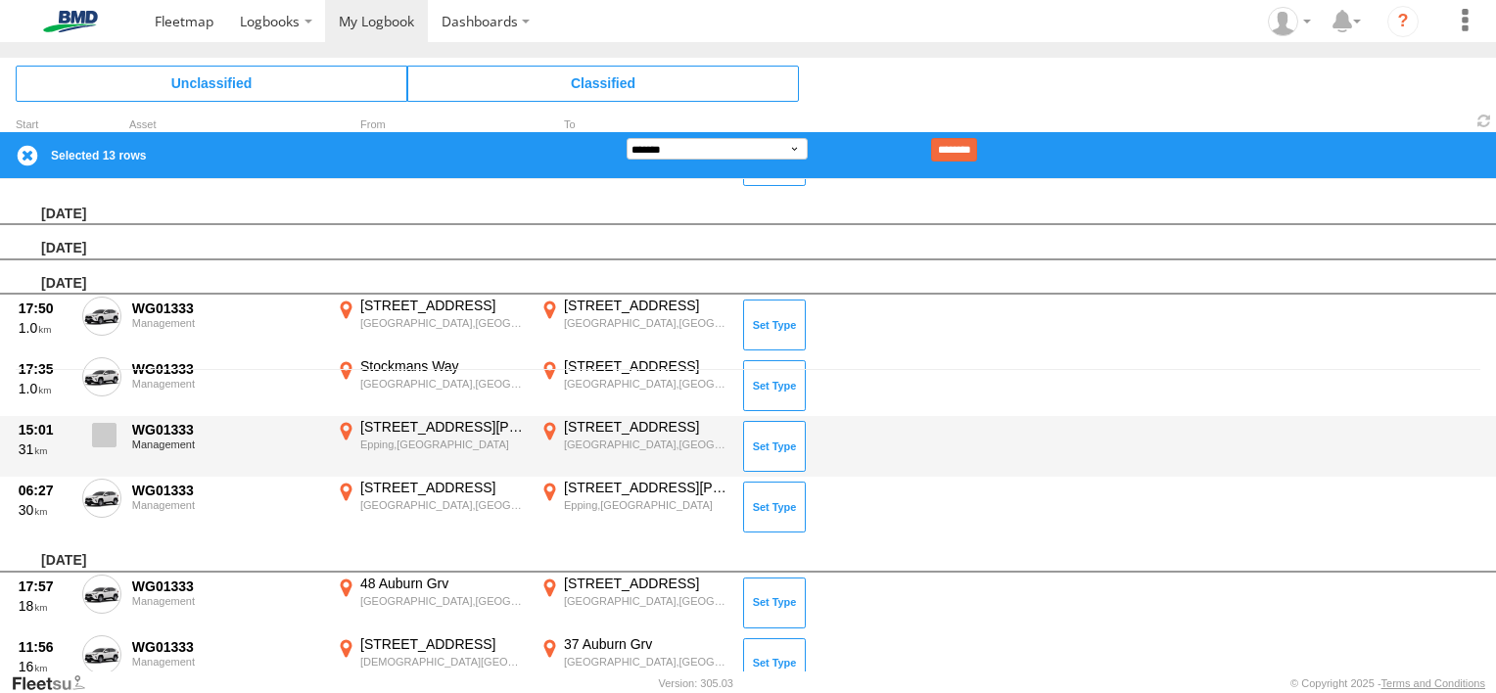
click at [103, 456] on label at bounding box center [101, 440] width 39 height 45
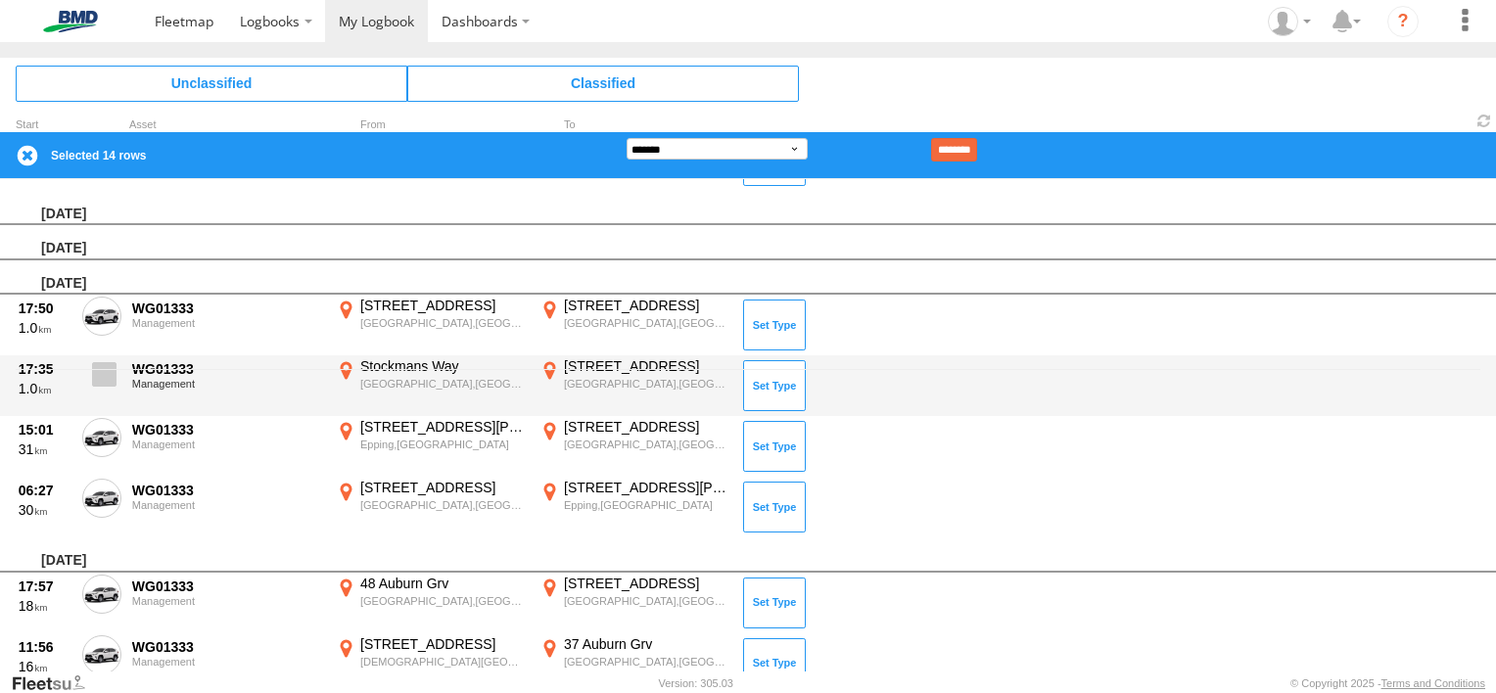
click at [103, 373] on span at bounding box center [104, 374] width 24 height 24
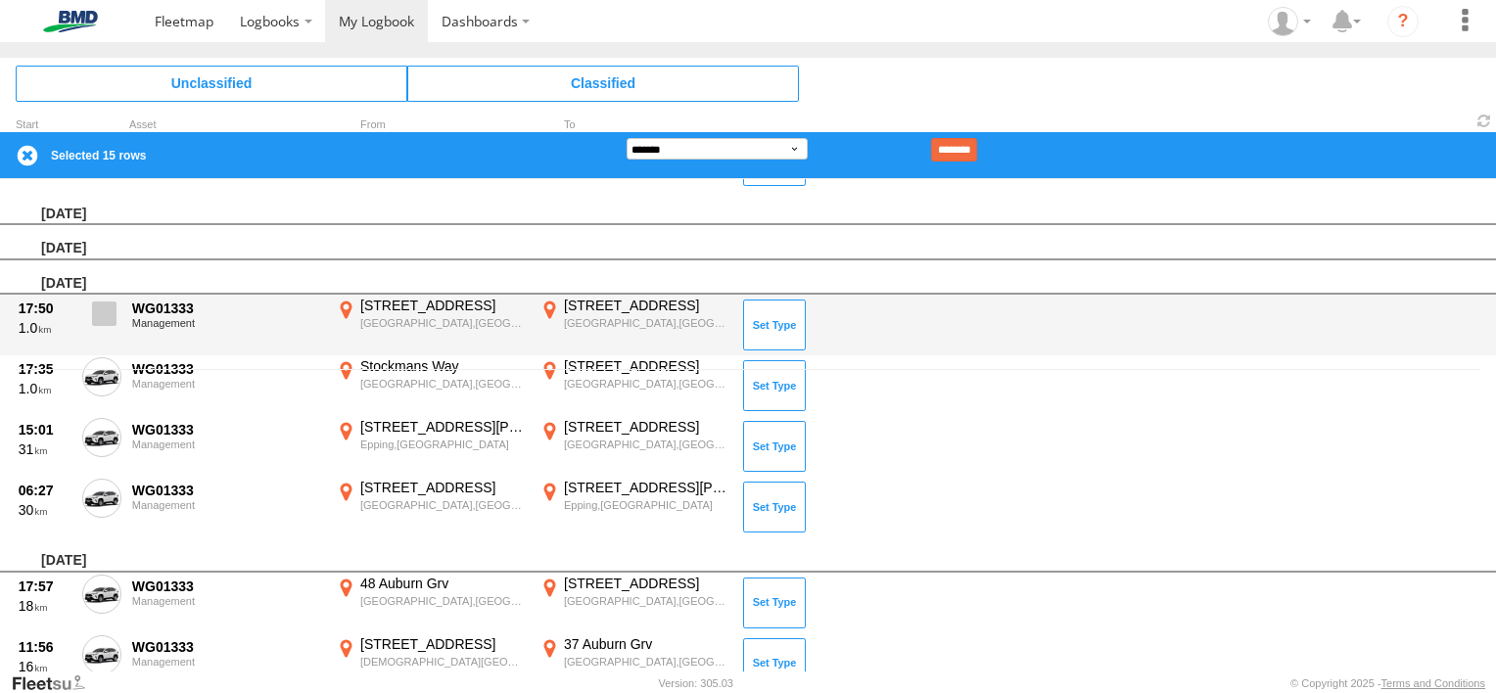
click at [104, 302] on span at bounding box center [104, 314] width 24 height 24
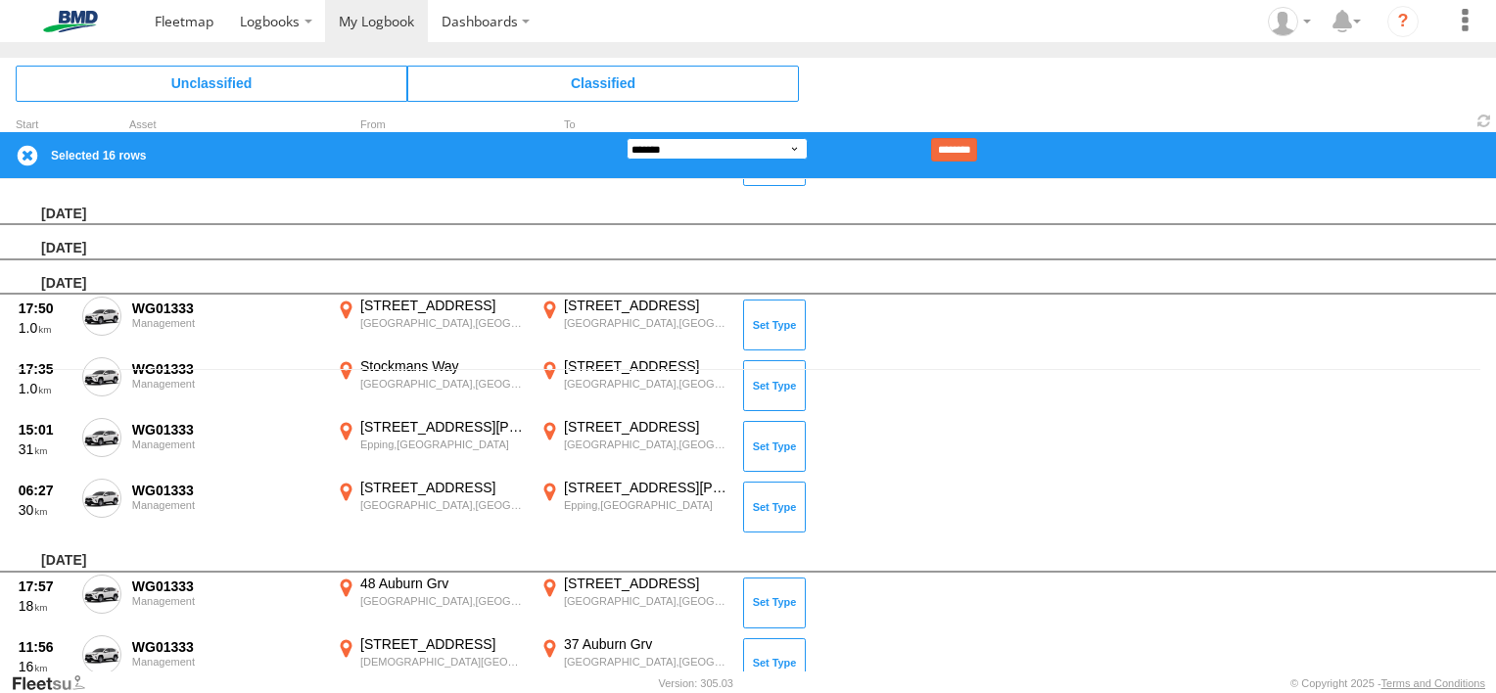
click at [768, 147] on select "**********" at bounding box center [717, 149] width 181 height 22
click at [627, 138] on select "**********" at bounding box center [717, 149] width 181 height 22
click at [977, 158] on input "********" at bounding box center [954, 149] width 46 height 23
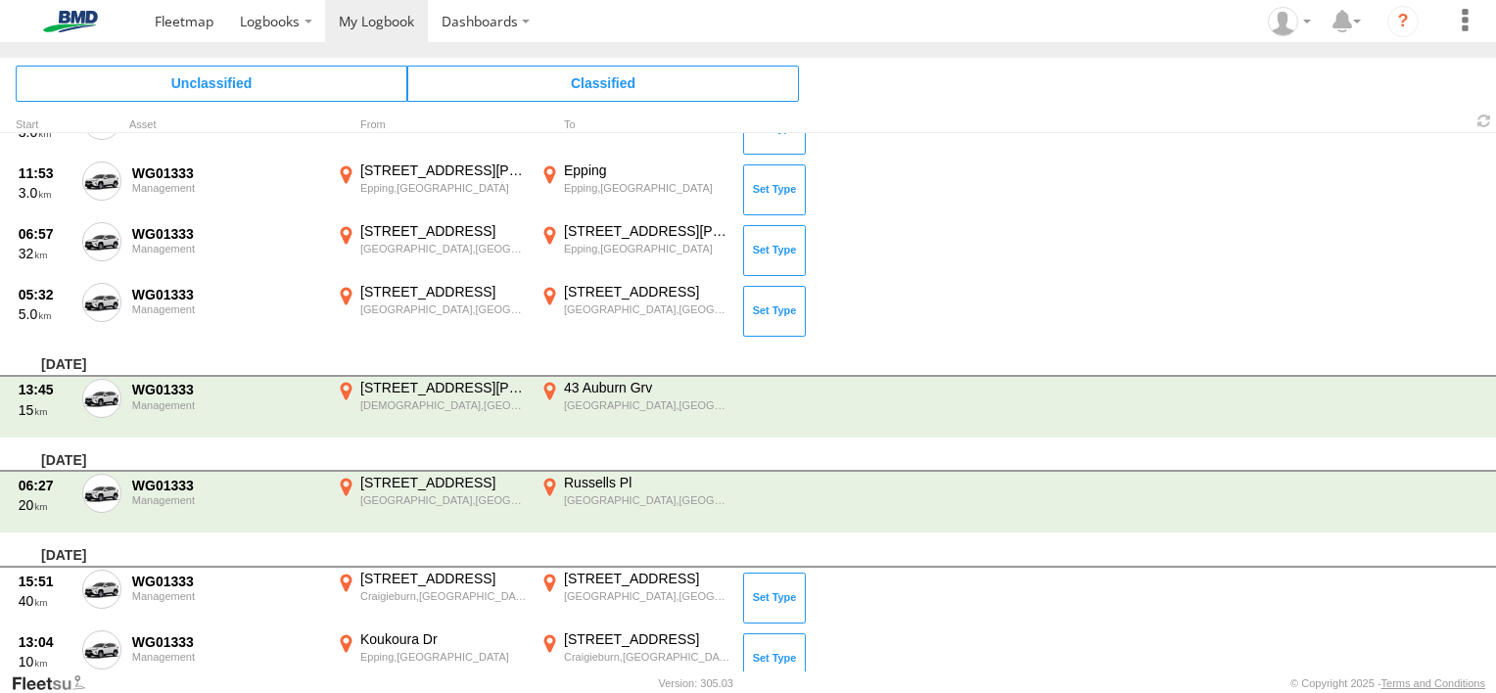
scroll to position [1046, 0]
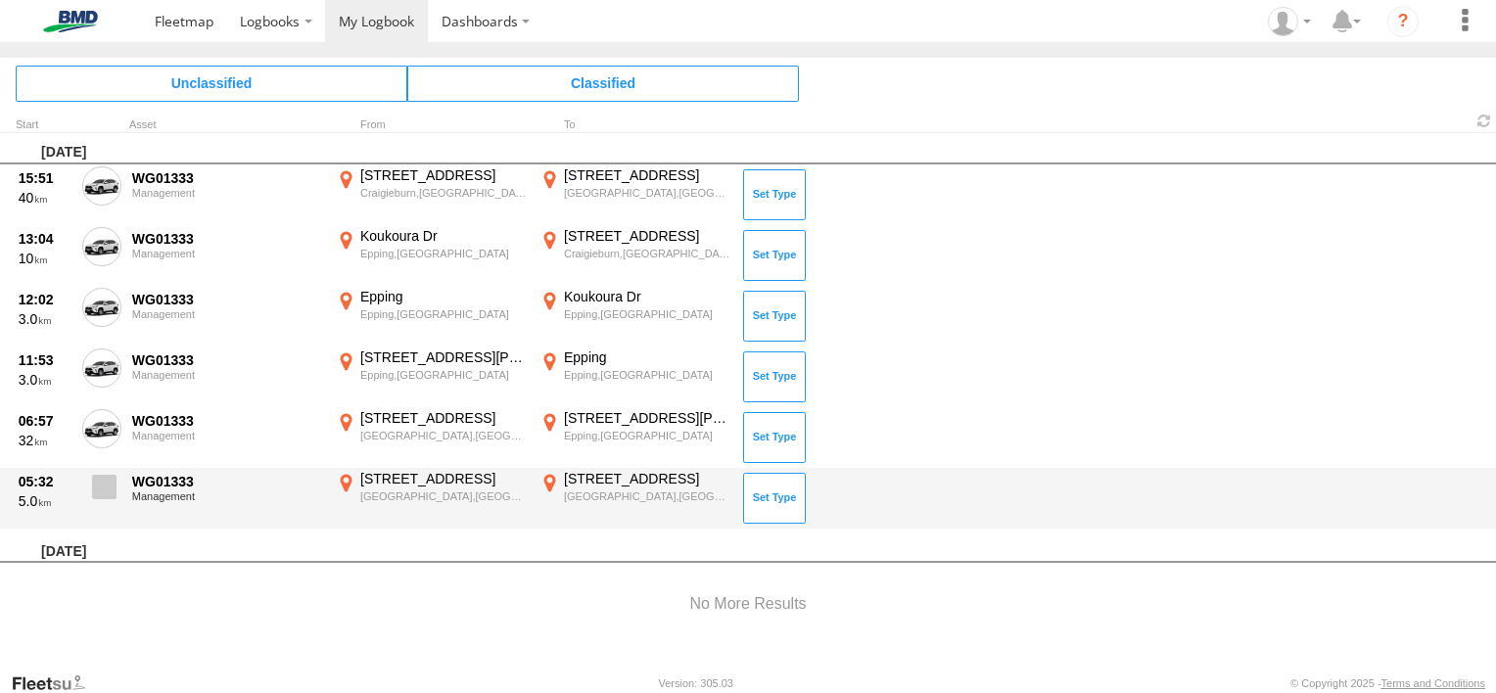
click at [97, 497] on label at bounding box center [101, 492] width 39 height 45
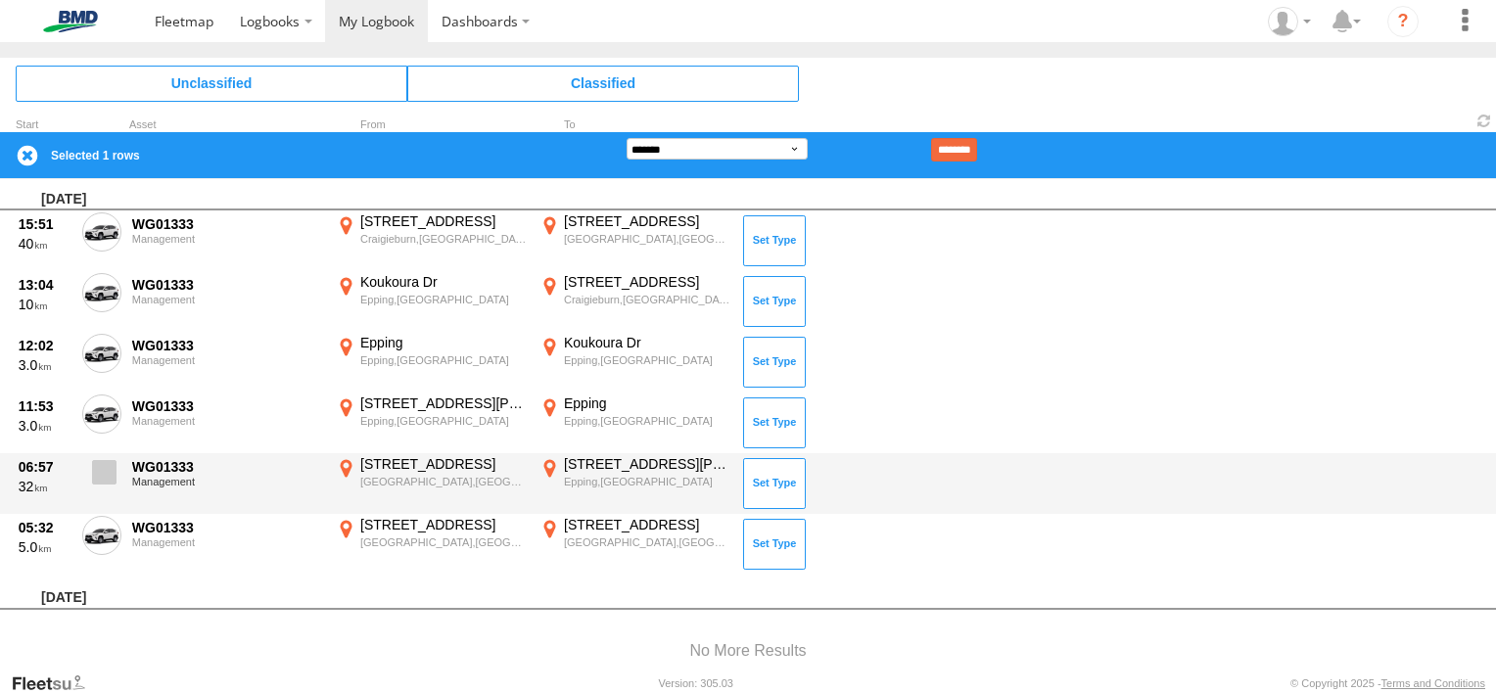
click at [100, 467] on span at bounding box center [104, 472] width 24 height 24
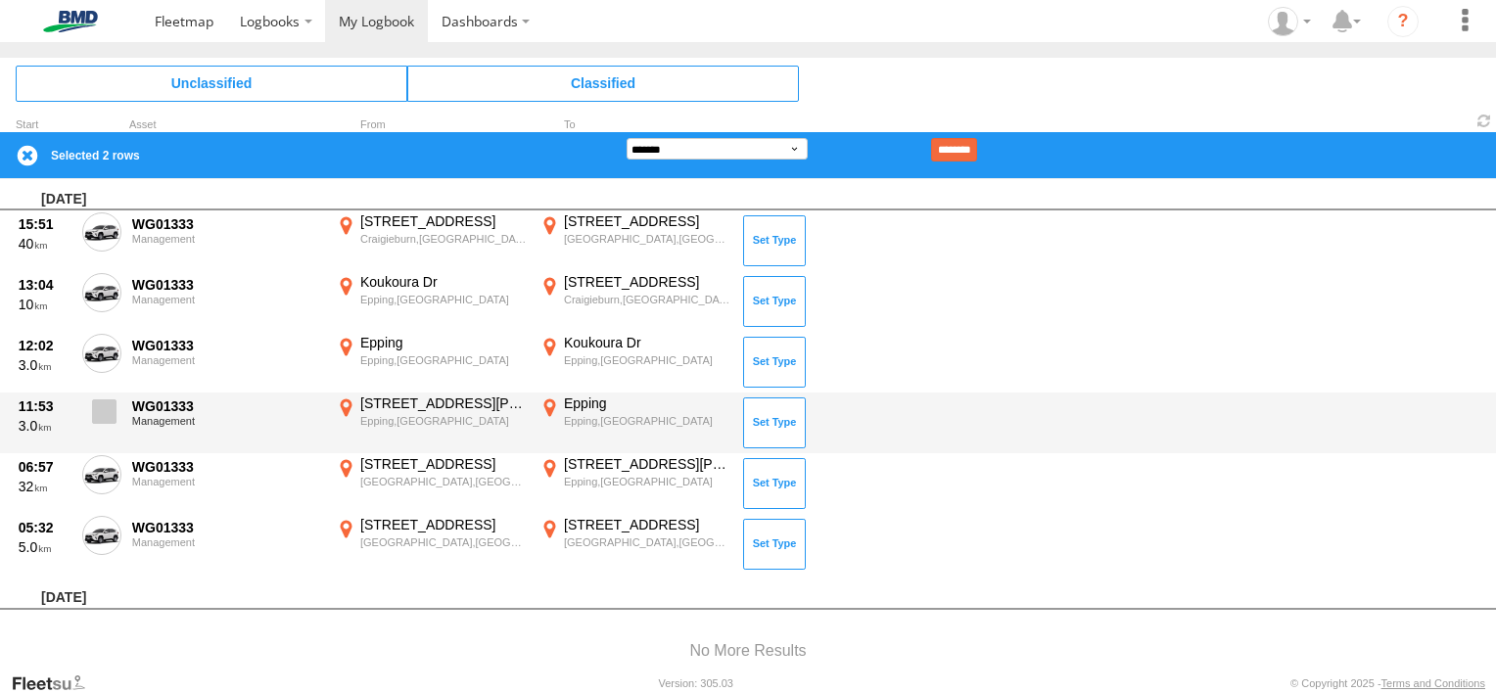
click at [101, 418] on span at bounding box center [104, 411] width 24 height 24
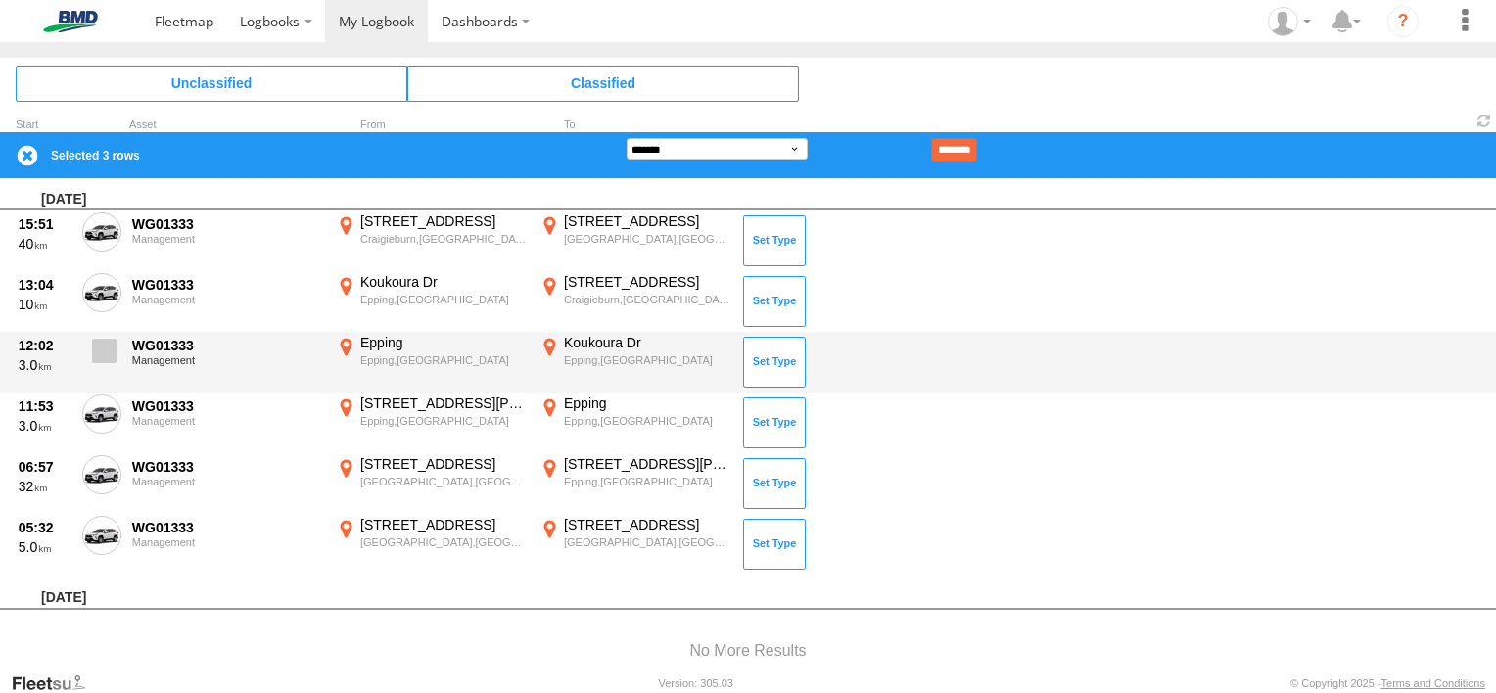
click at [102, 342] on span at bounding box center [104, 351] width 24 height 24
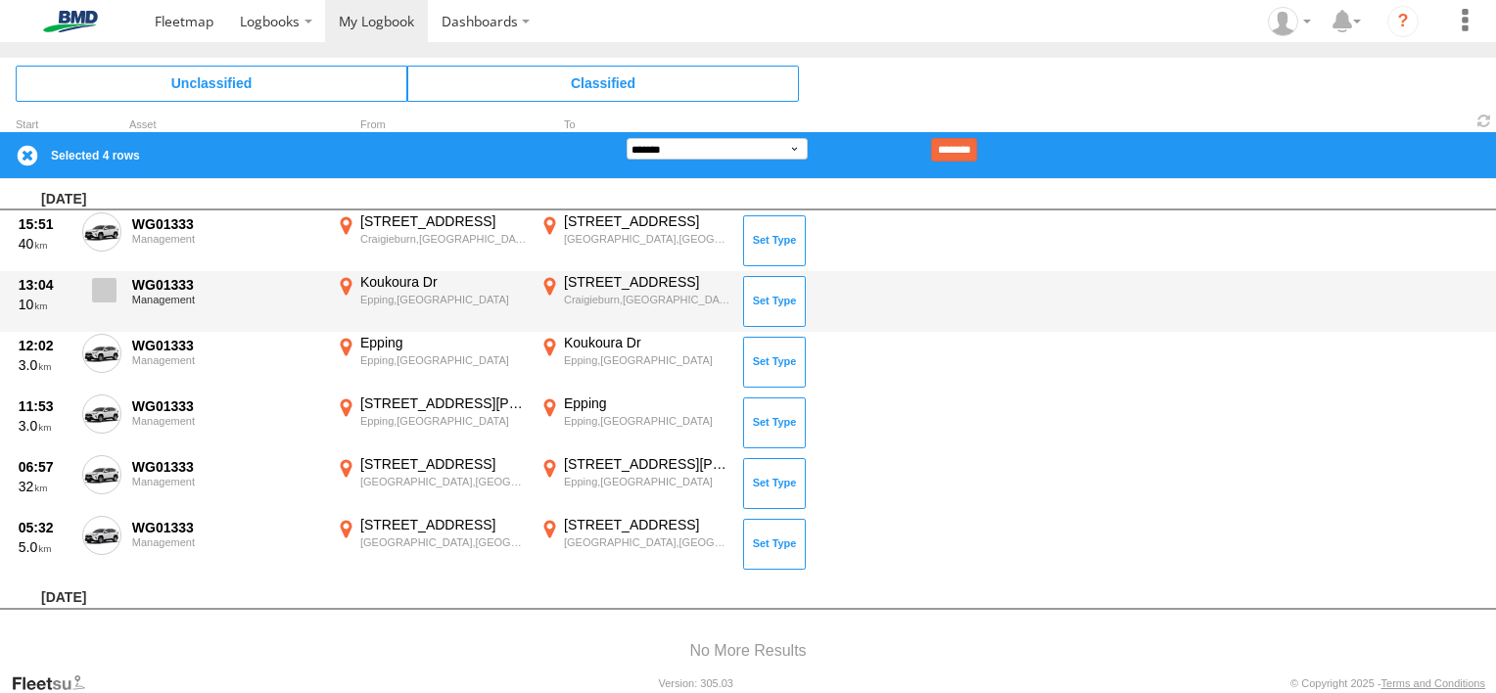
click at [99, 279] on span at bounding box center [104, 290] width 24 height 24
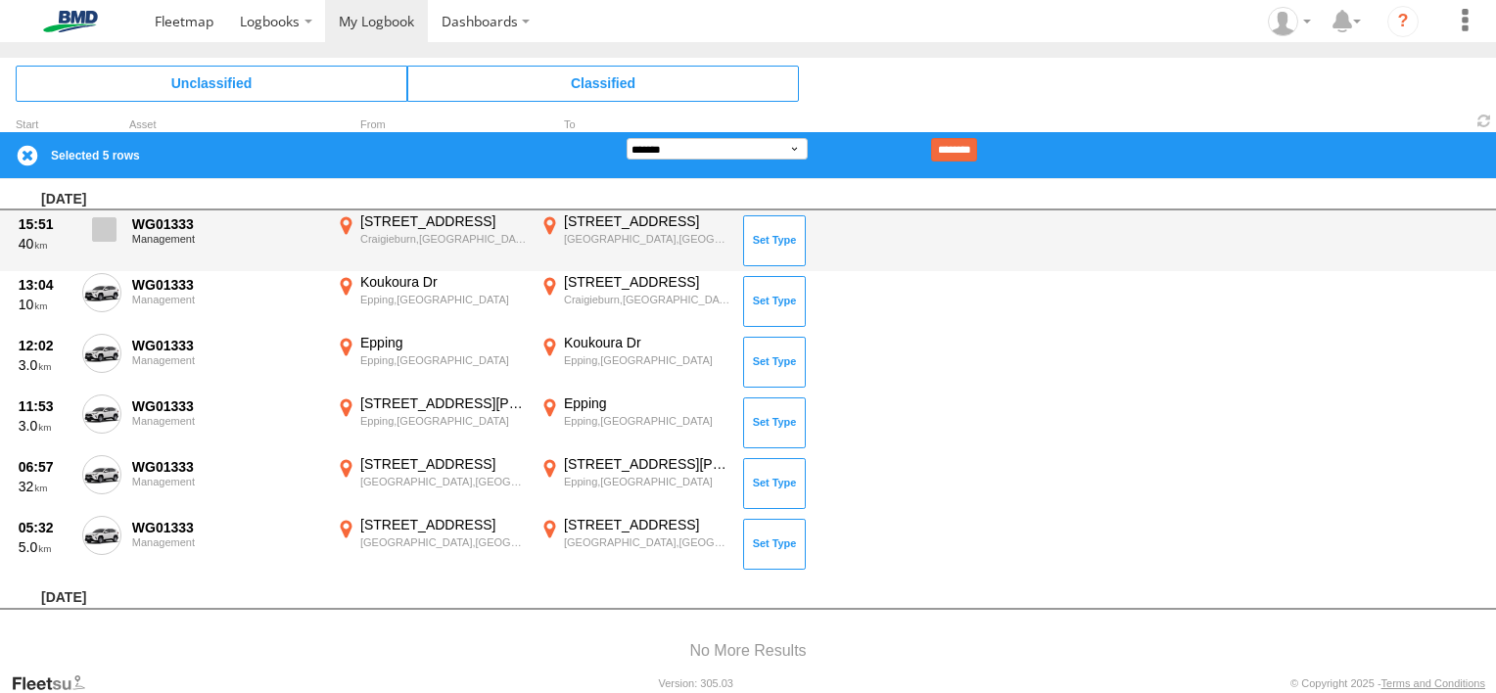
click at [99, 219] on span at bounding box center [104, 229] width 24 height 24
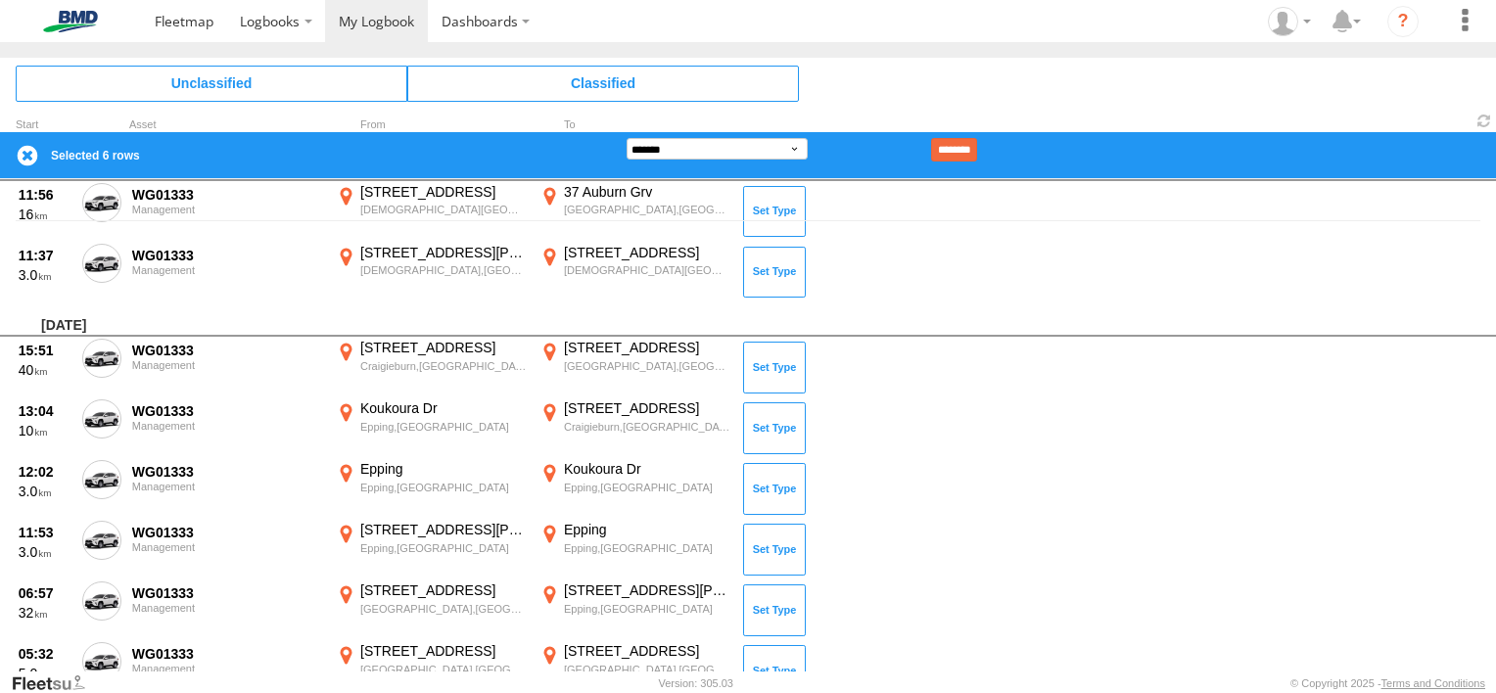
scroll to position [592, 0]
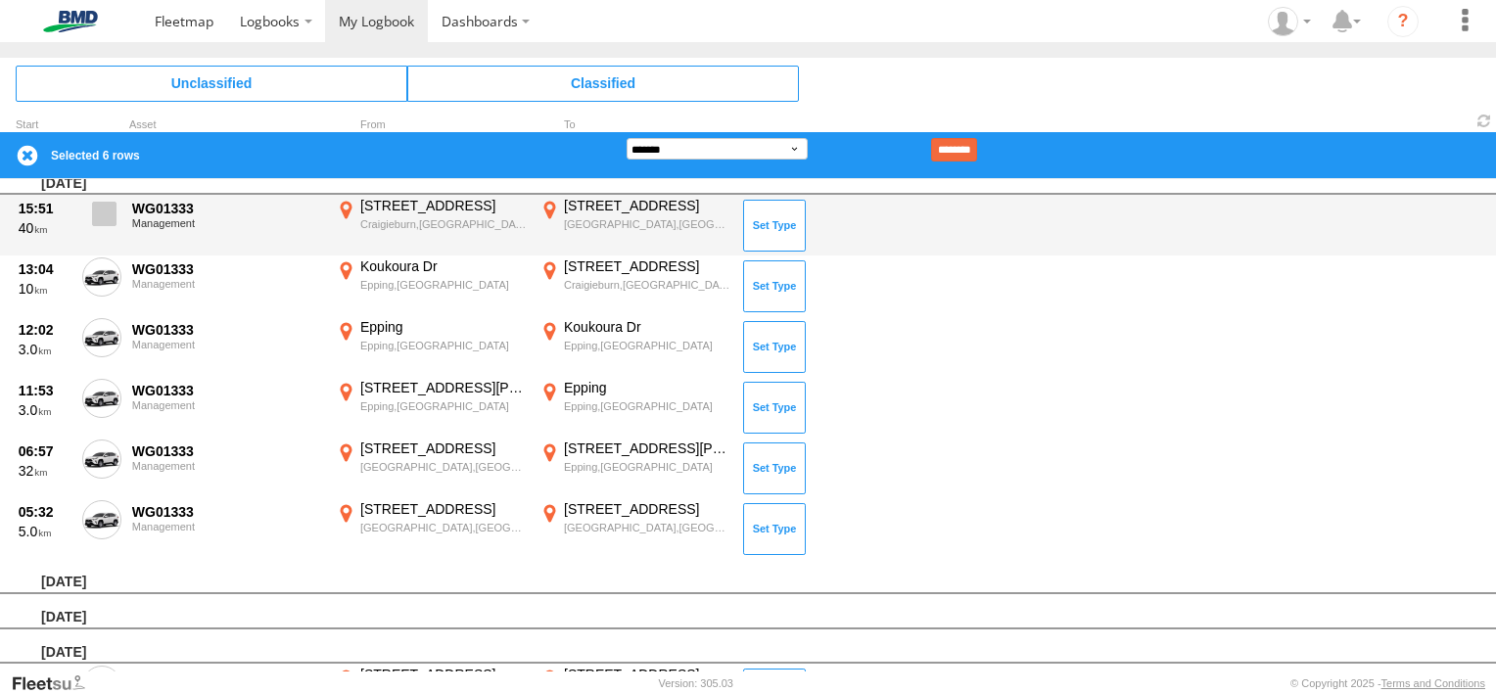
click at [103, 229] on label at bounding box center [101, 219] width 39 height 45
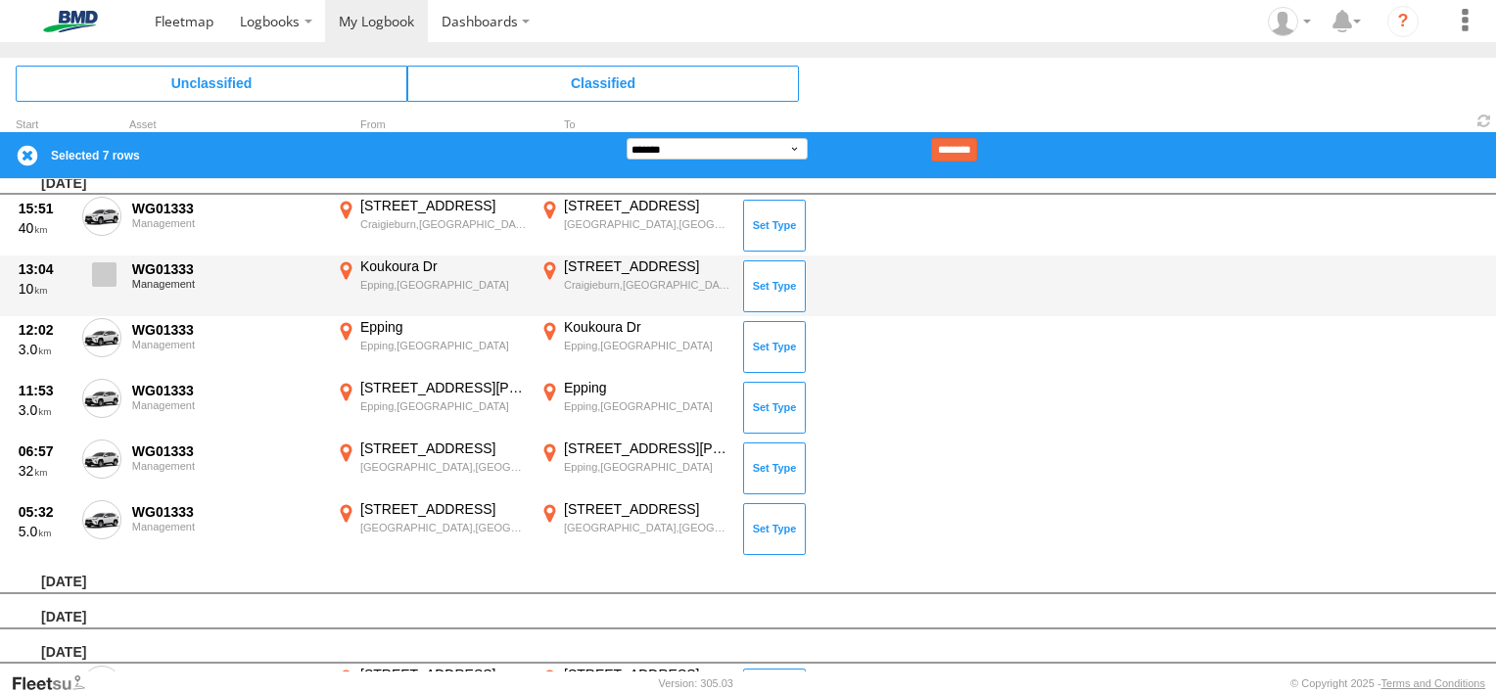
click at [98, 262] on span at bounding box center [104, 274] width 24 height 24
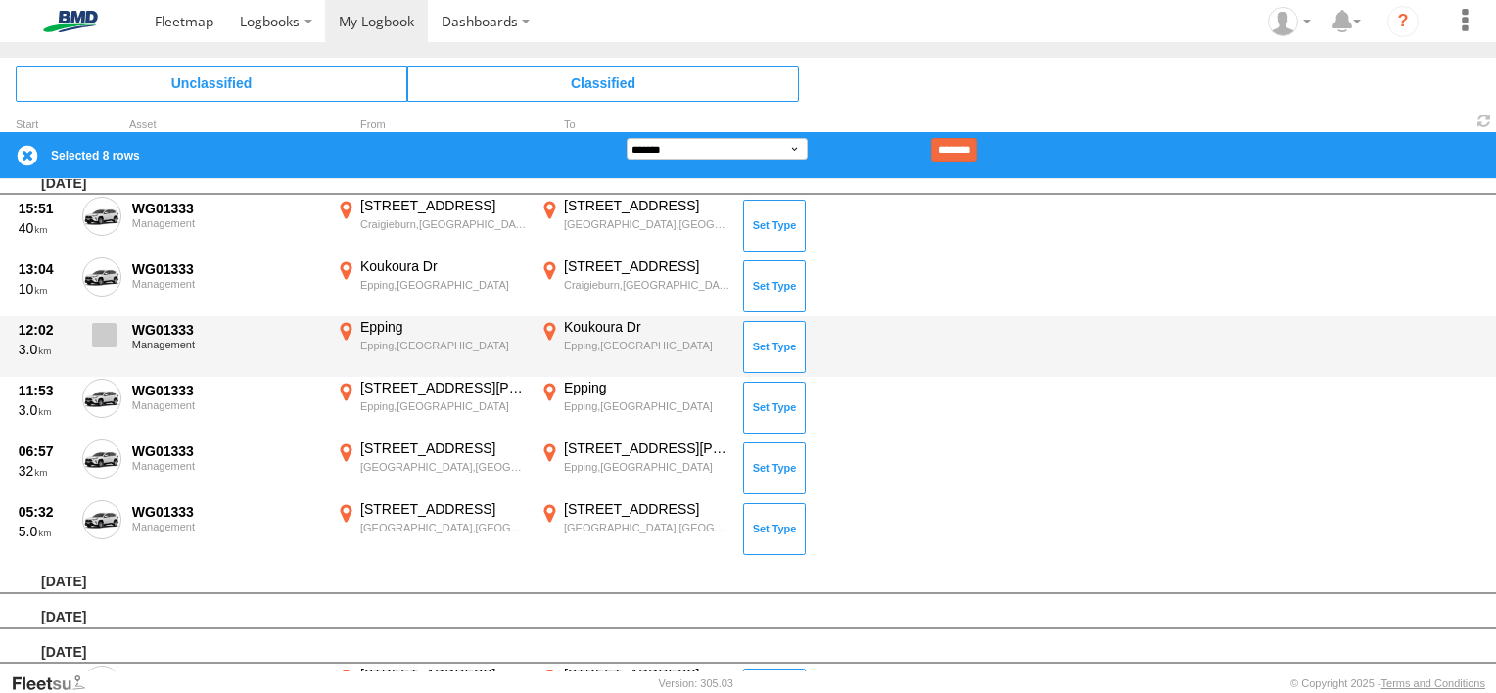
click at [91, 318] on label at bounding box center [101, 340] width 39 height 45
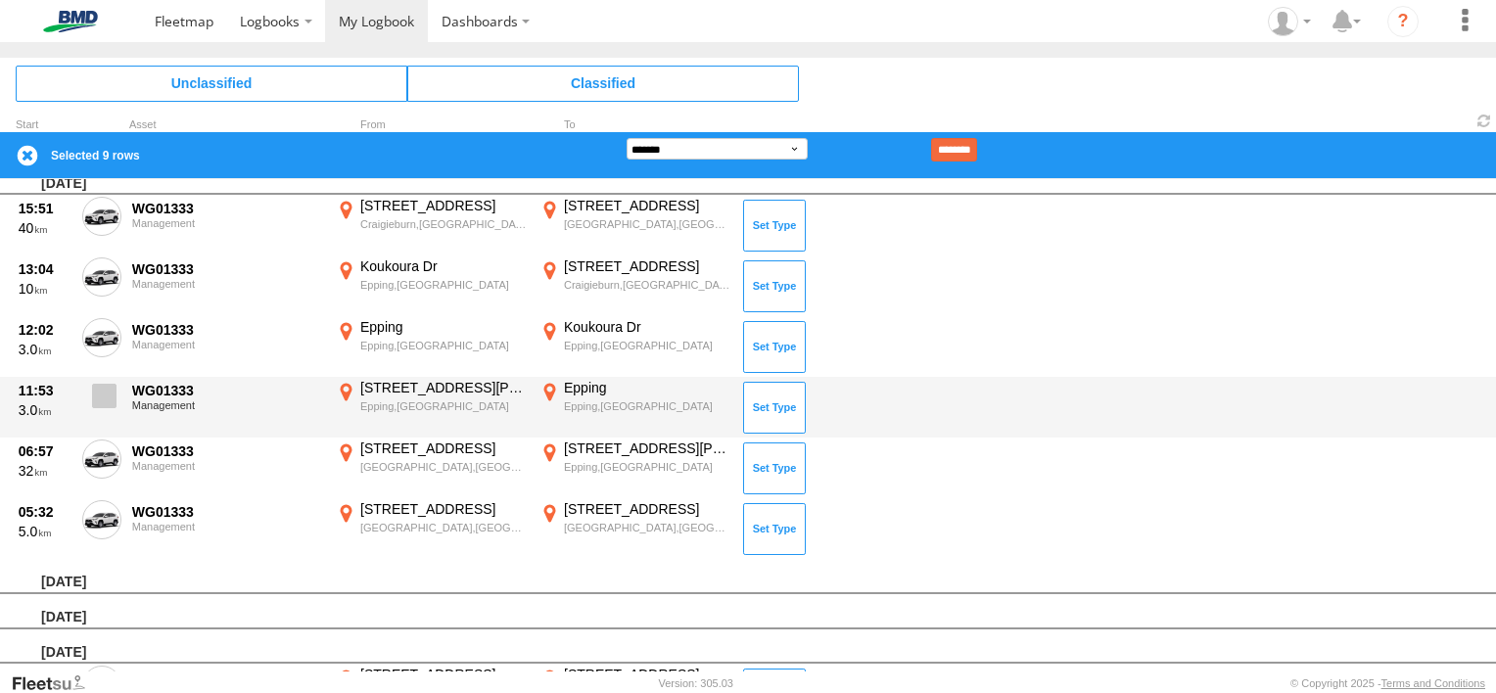
click at [86, 380] on label at bounding box center [101, 401] width 39 height 45
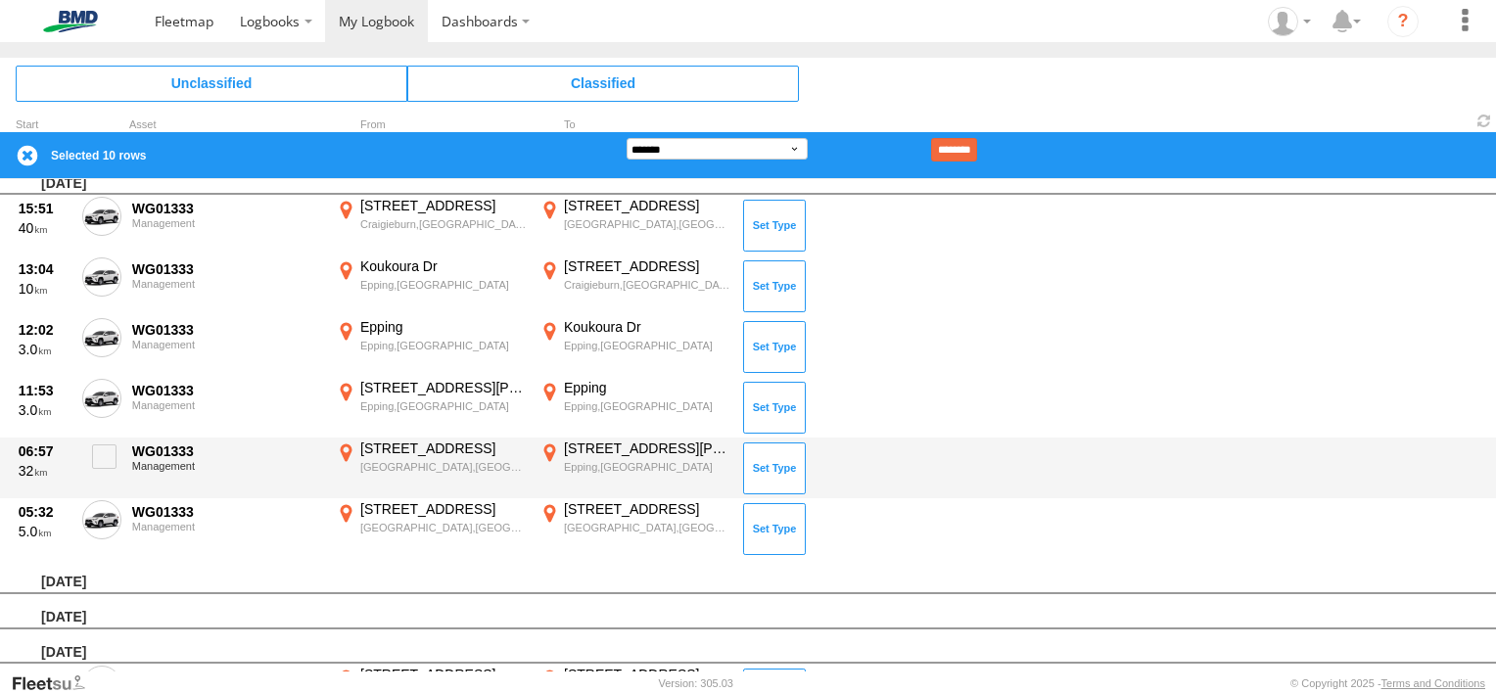
click at [80, 441] on div "06:57 32 WG01333 Management 485-489 Queensberry St North Melbourne,VIC -37.8034…" at bounding box center [748, 468] width 1496 height 61
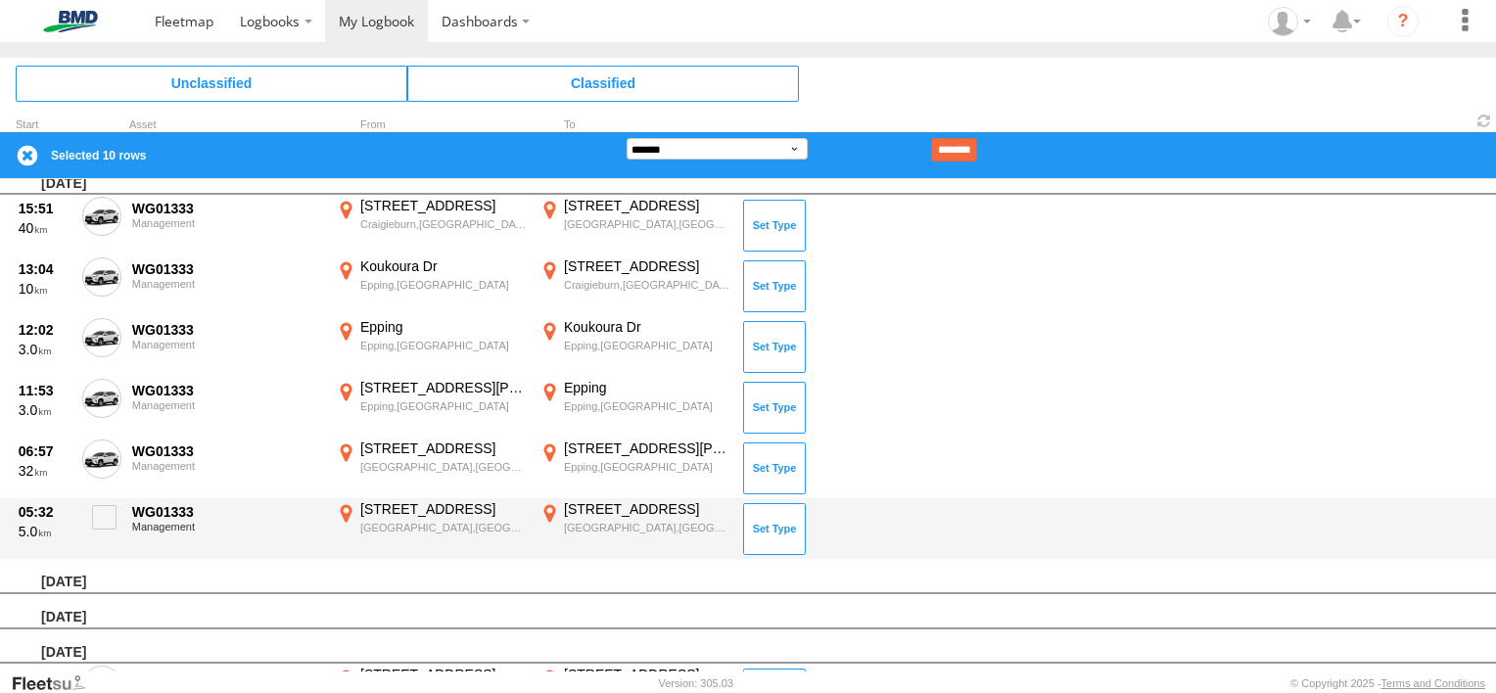
click at [77, 501] on div "05:32 5.0 WG01333 Management 329 Smithfield Rd Kensington,VIC -37.79237 144.918…" at bounding box center [748, 528] width 1496 height 61
click at [86, 502] on label at bounding box center [101, 522] width 39 height 45
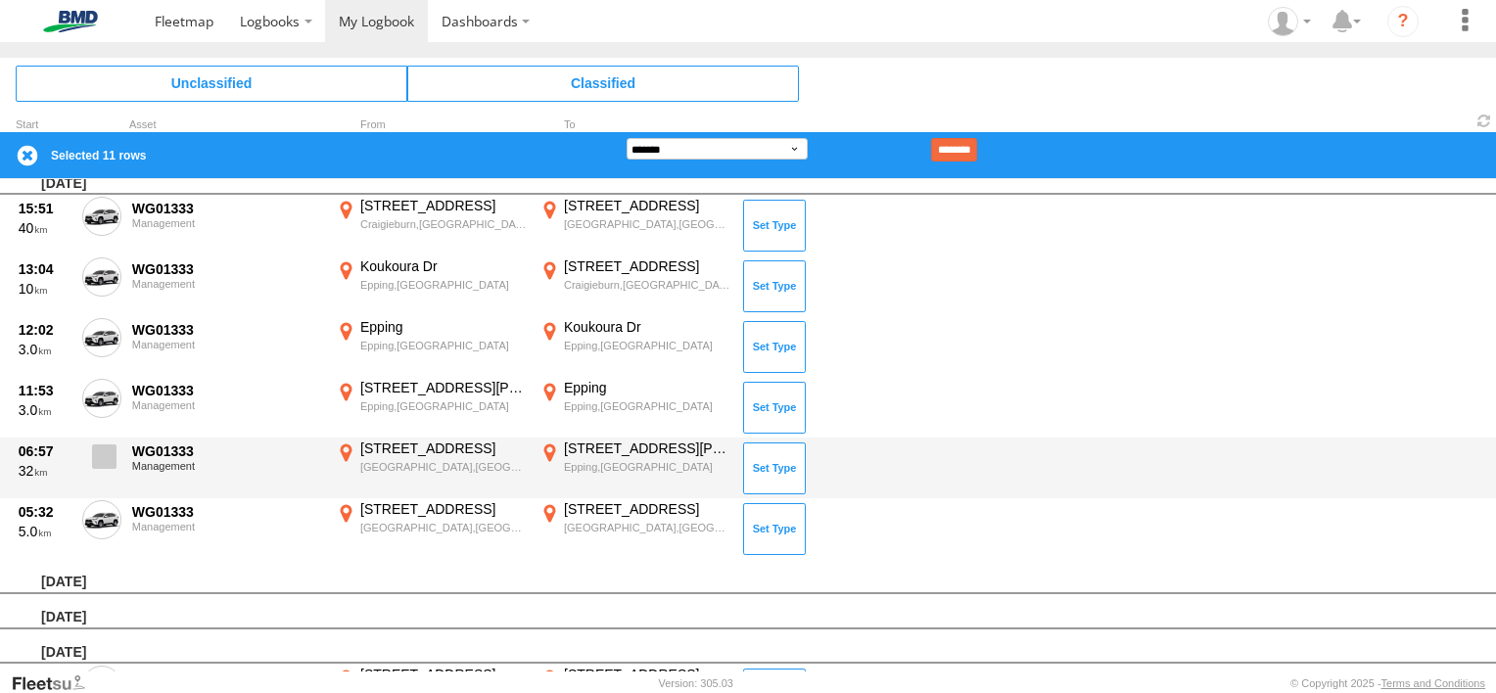
click at [106, 457] on span at bounding box center [104, 456] width 24 height 24
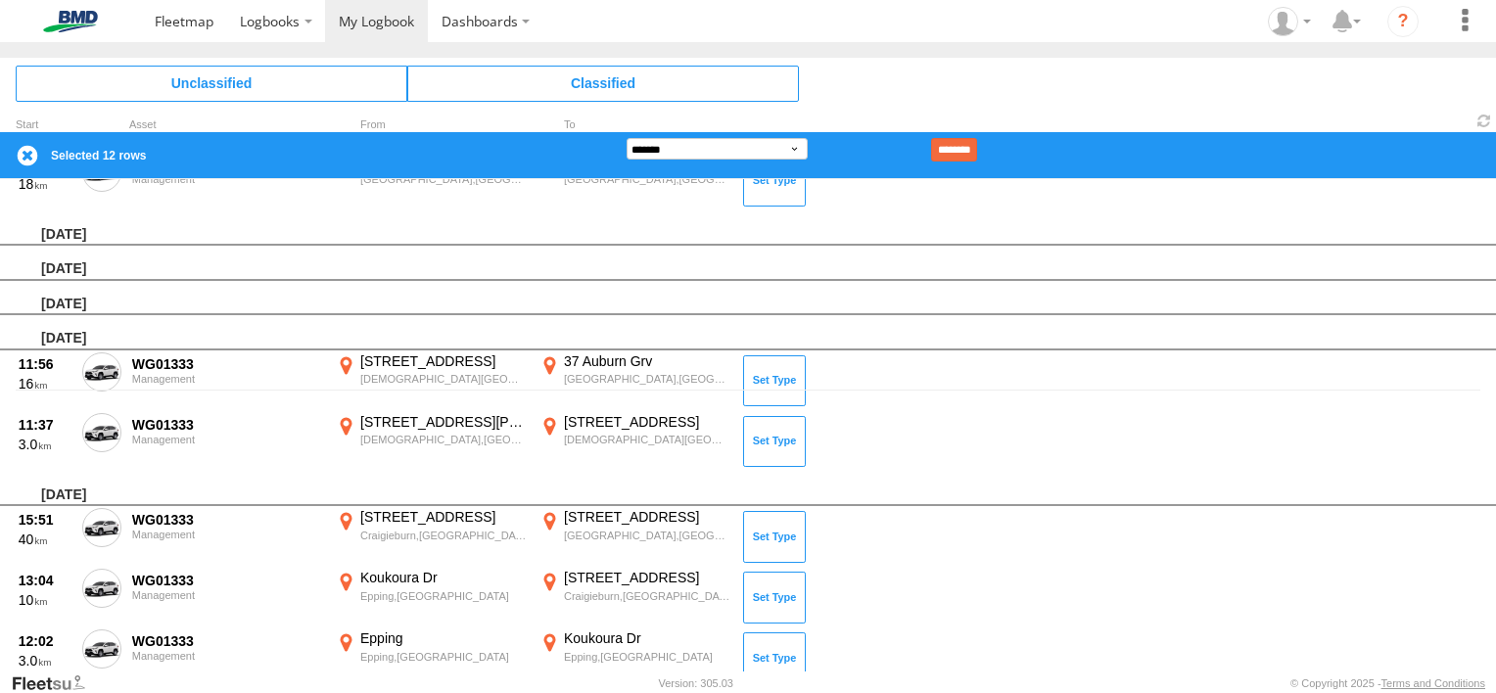
scroll to position [279, 0]
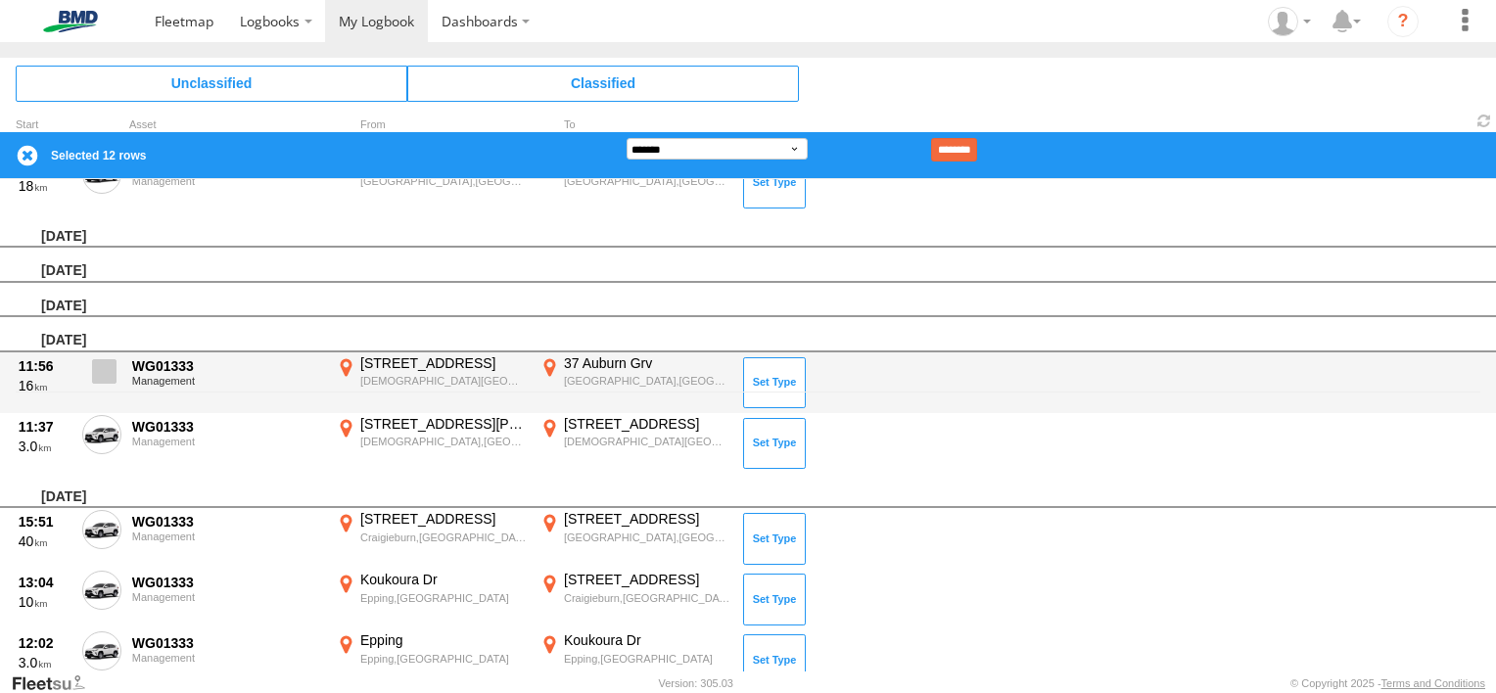
click at [106, 363] on span at bounding box center [104, 371] width 24 height 24
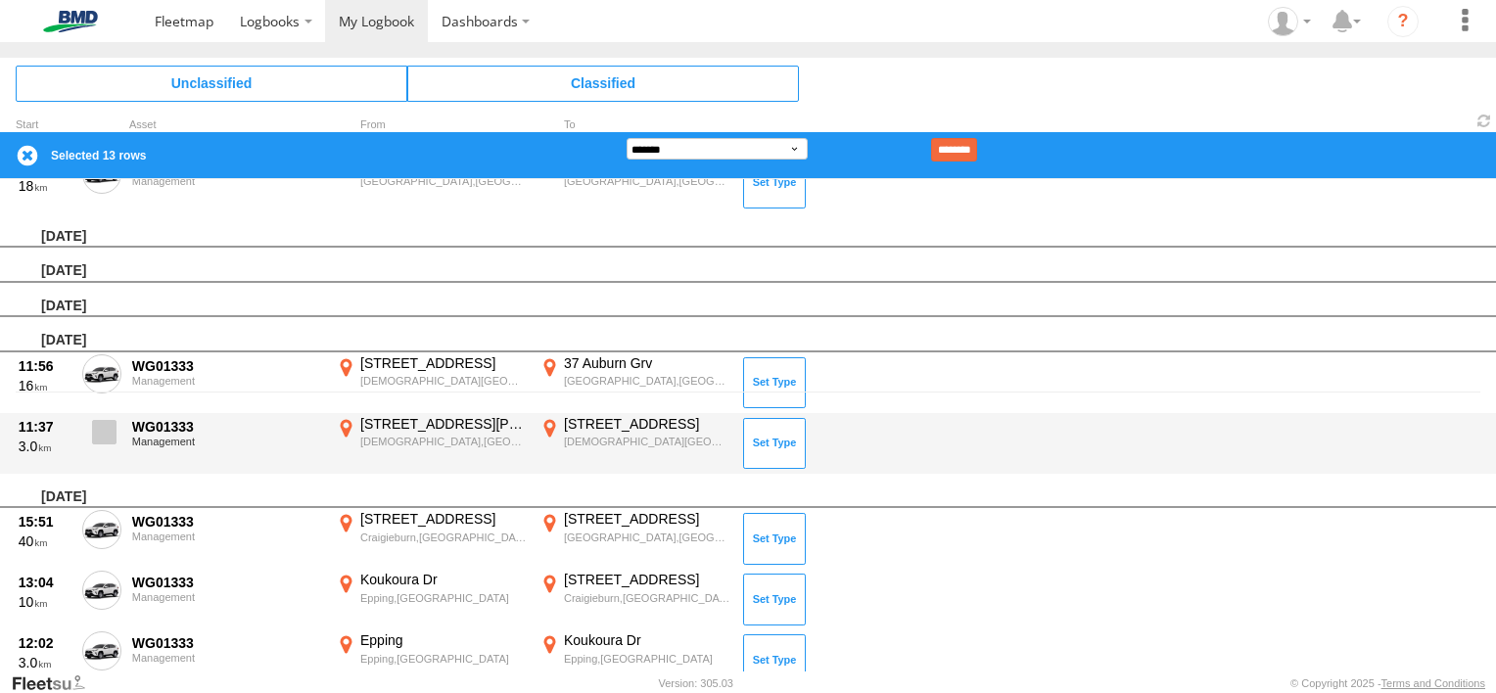
click at [98, 427] on span at bounding box center [104, 432] width 24 height 24
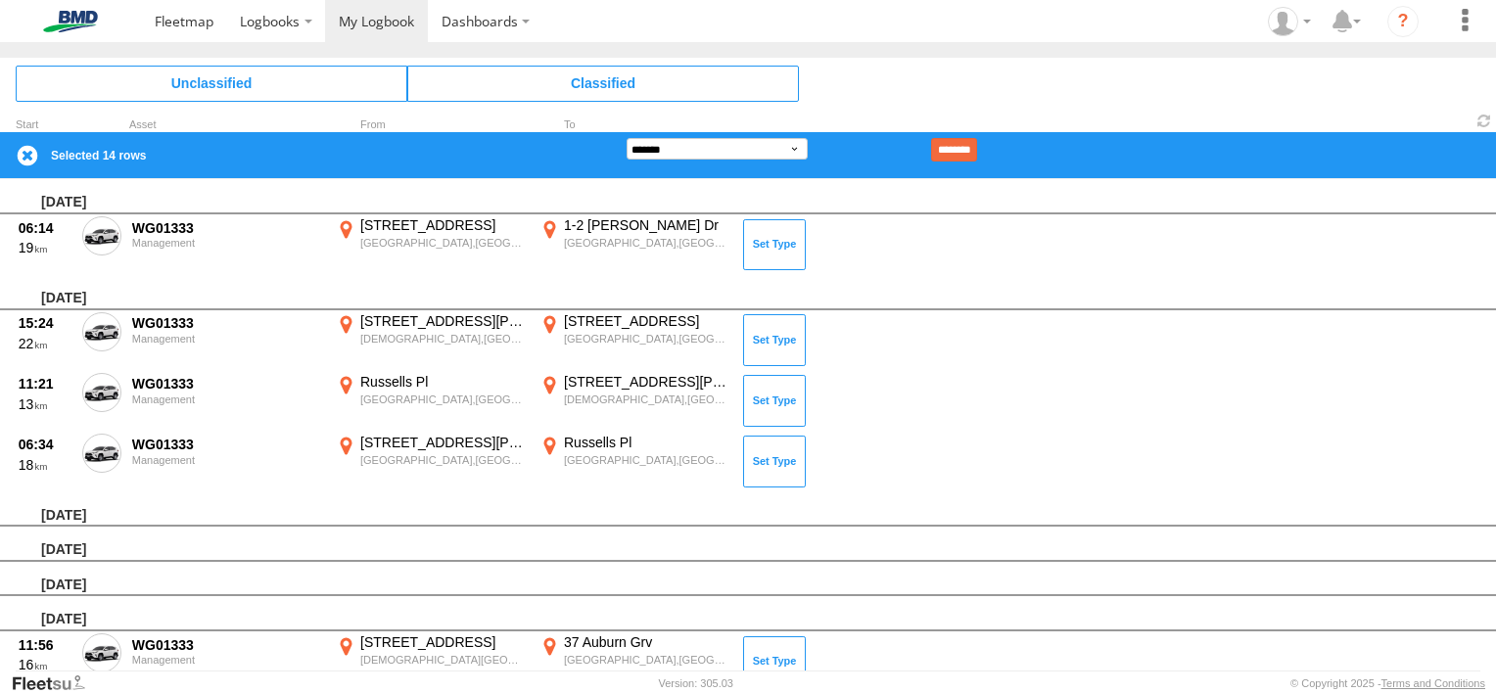
scroll to position [0, 0]
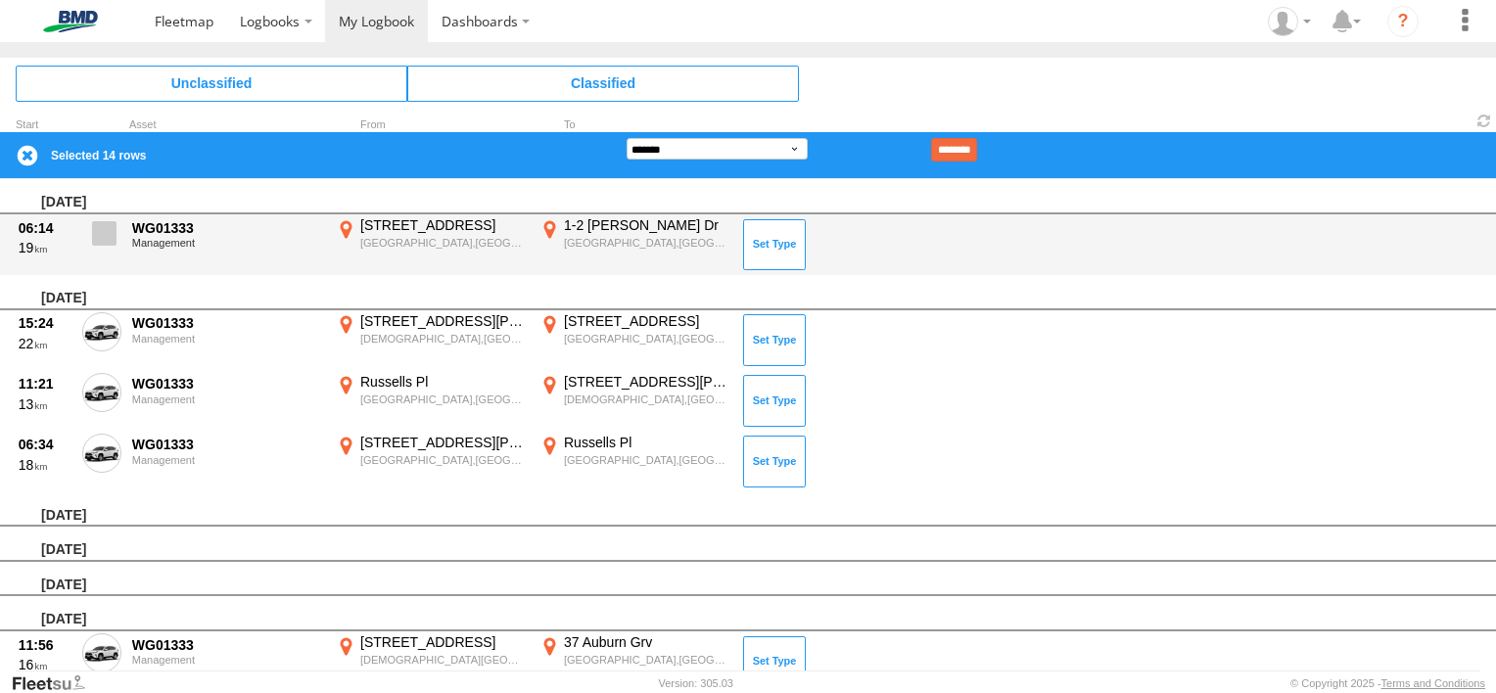
click at [102, 221] on span at bounding box center [104, 233] width 24 height 24
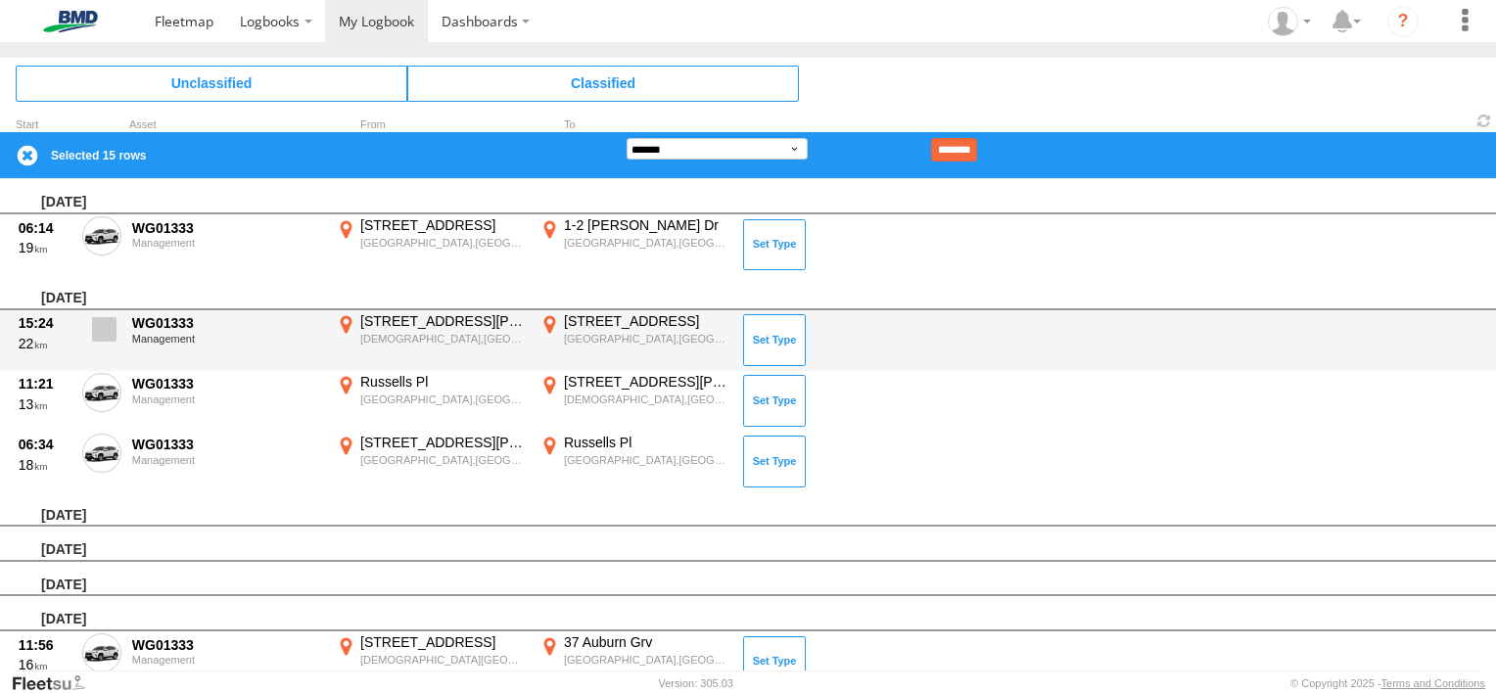
click at [106, 328] on span at bounding box center [104, 329] width 24 height 24
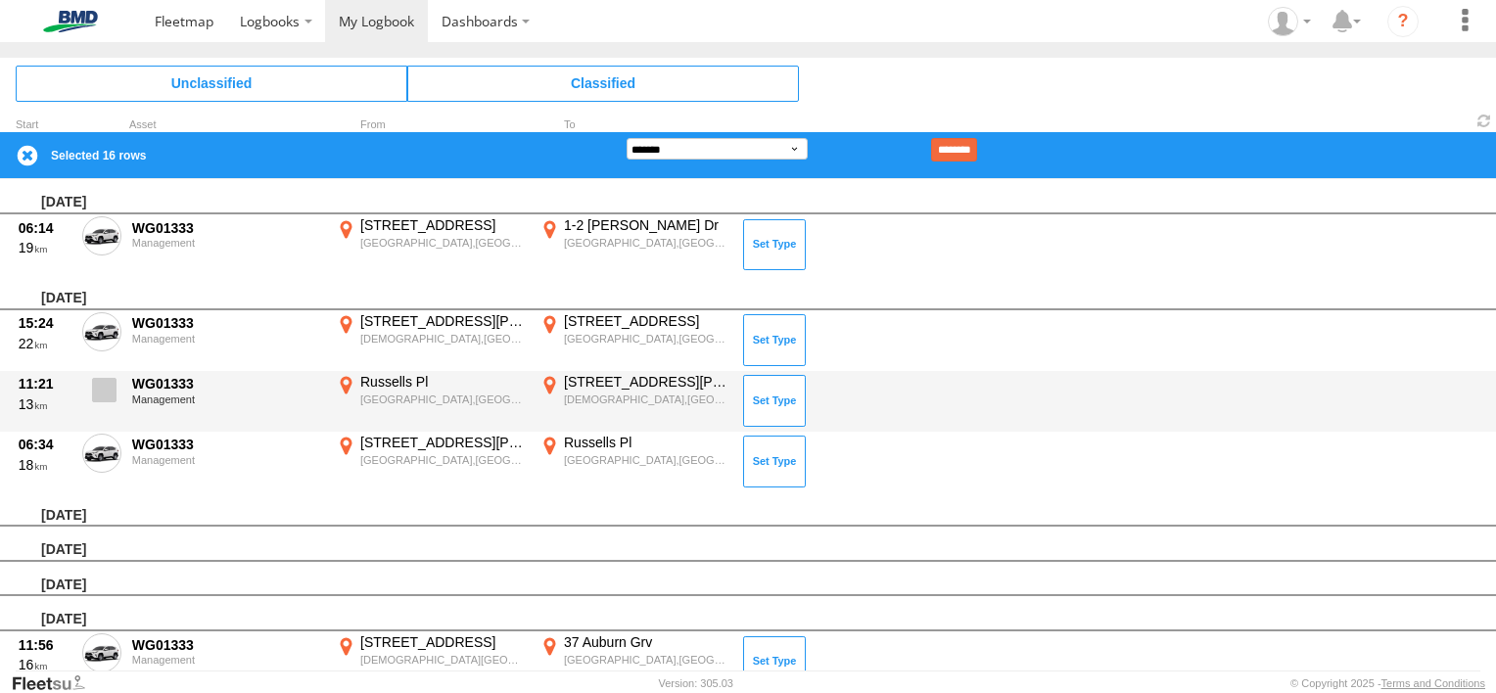
click at [98, 389] on span at bounding box center [104, 390] width 24 height 24
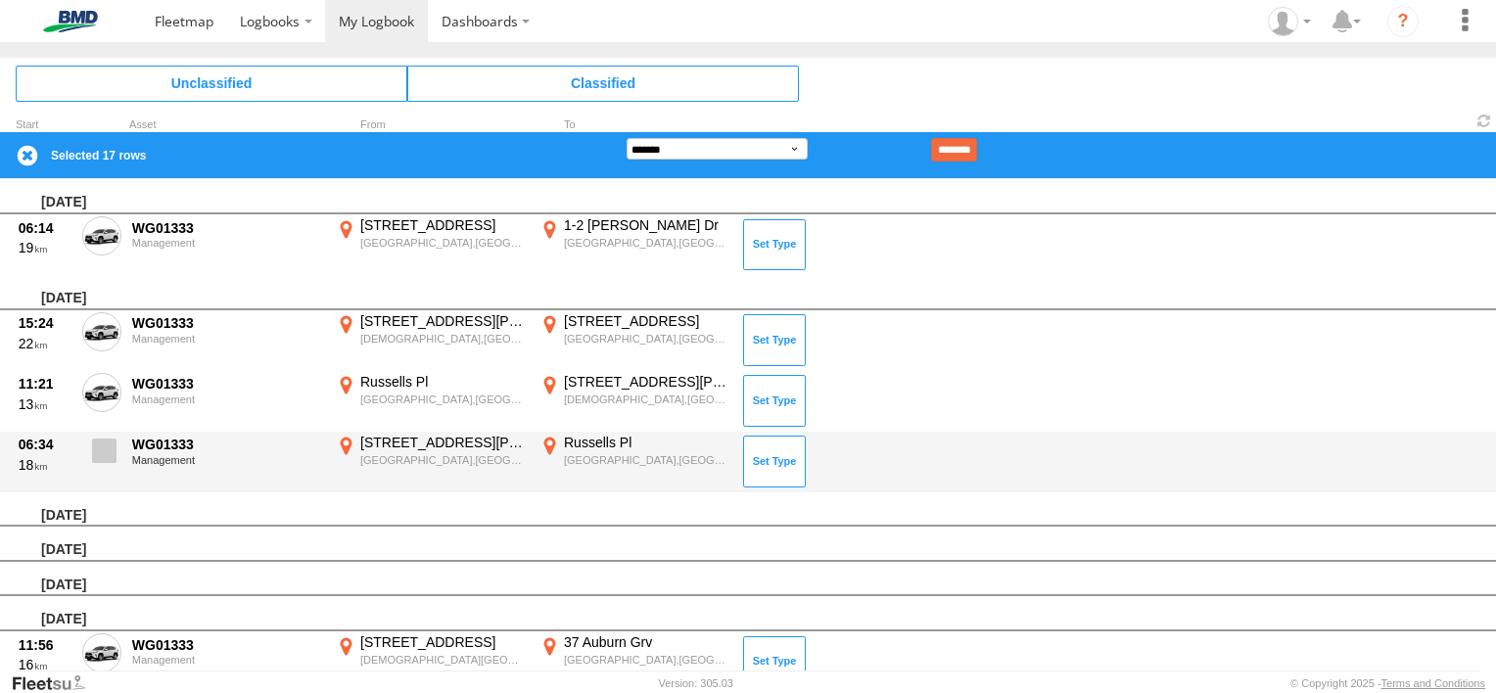
click at [102, 446] on span at bounding box center [104, 451] width 24 height 24
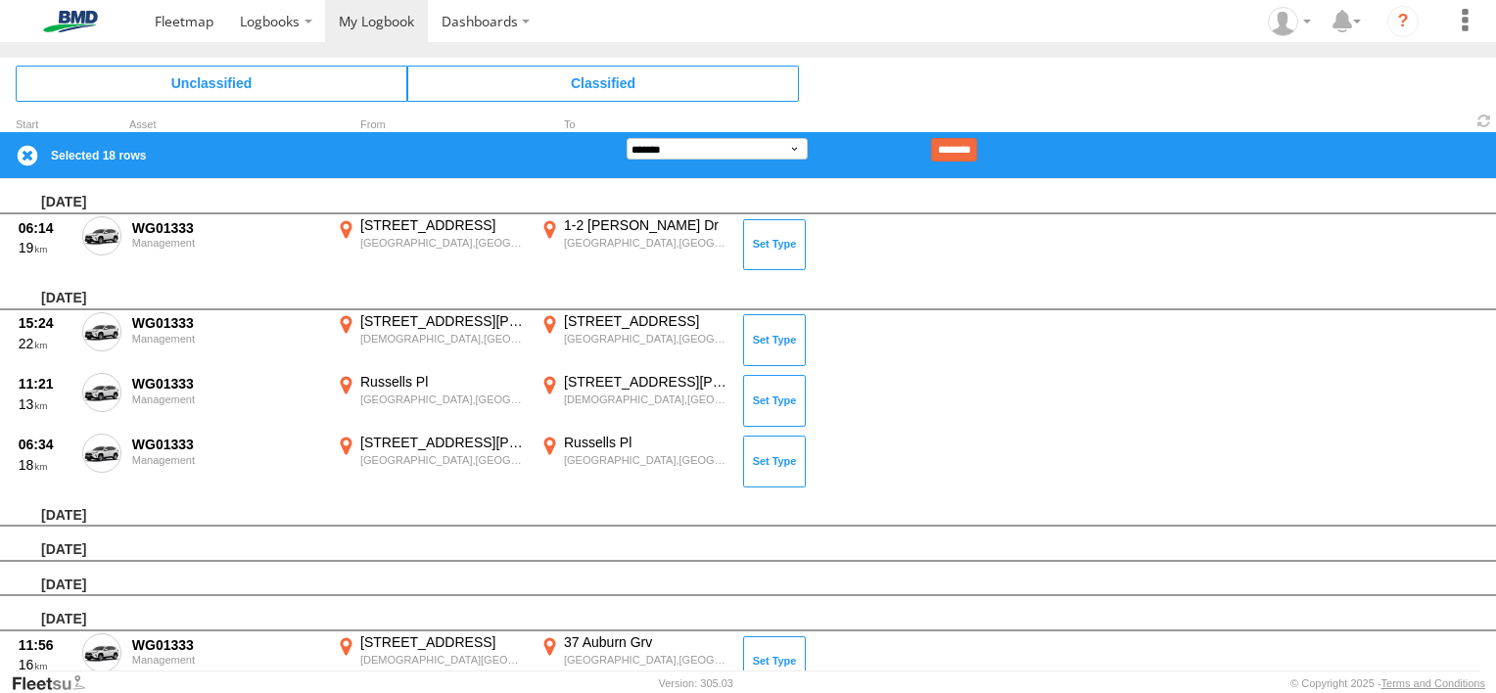
click at [809, 145] on form "**********" at bounding box center [802, 149] width 350 height 23
click at [789, 152] on select "**********" at bounding box center [717, 149] width 181 height 22
select select "**"
click at [627, 138] on select "**********" at bounding box center [717, 149] width 181 height 22
click at [977, 142] on input "********" at bounding box center [954, 149] width 46 height 23
